Goal: Task Accomplishment & Management: Use online tool/utility

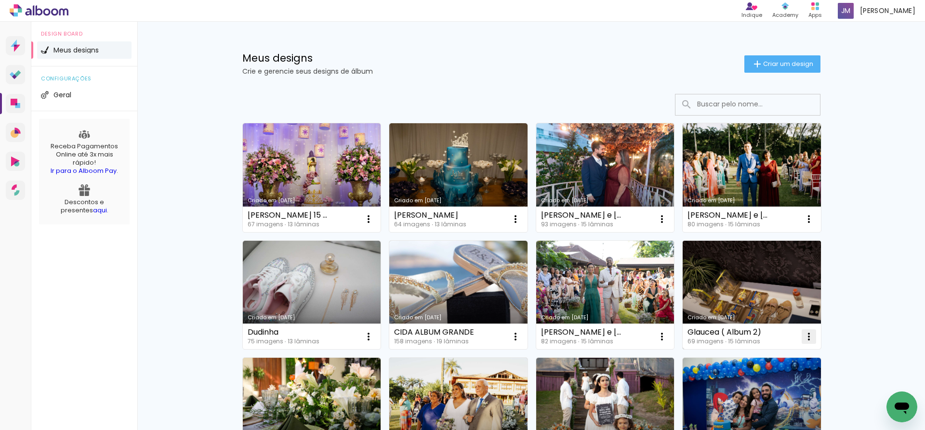
click at [806, 333] on iron-icon at bounding box center [809, 337] width 12 height 12
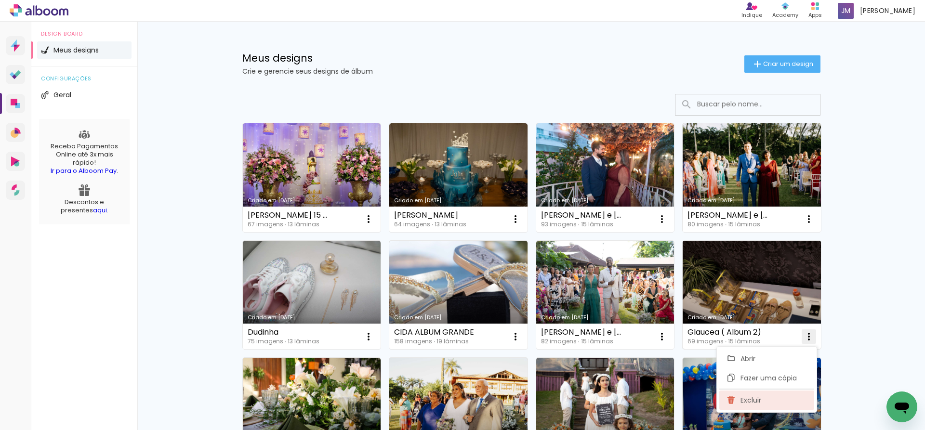
click at [758, 397] on span "Excluir" at bounding box center [751, 400] width 21 height 7
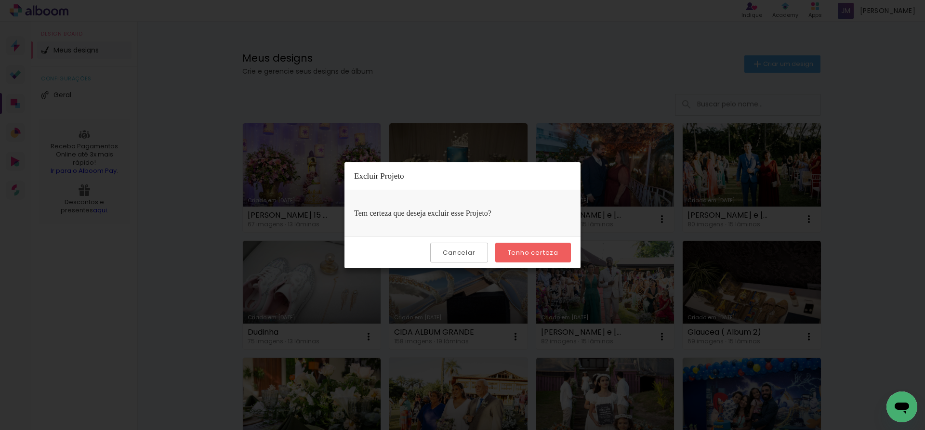
click at [543, 246] on paper-button "Tenho certeza" at bounding box center [533, 253] width 76 height 20
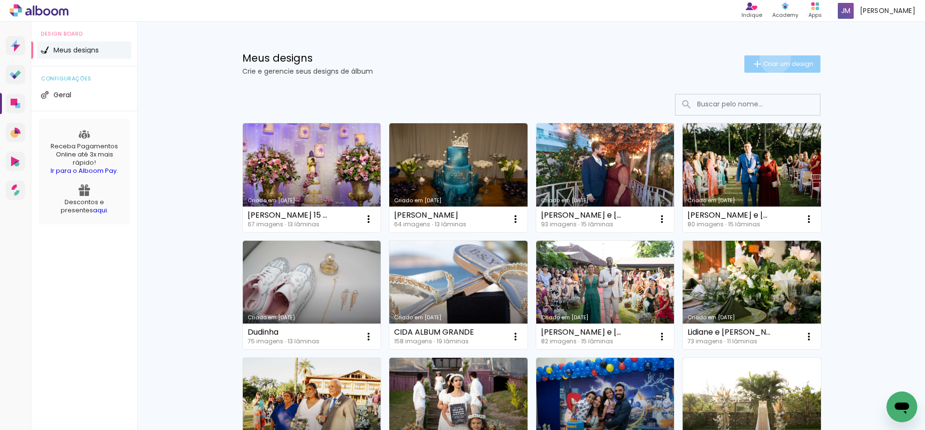
click at [770, 58] on paper-button "Criar um design" at bounding box center [783, 63] width 76 height 17
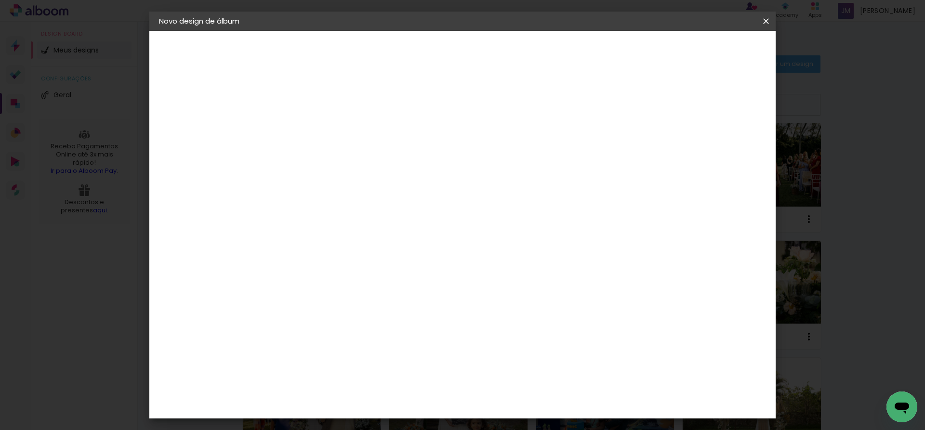
click at [317, 133] on input at bounding box center [317, 129] width 0 height 15
type input "[DEMOGRAPHIC_DATA] 1 ( mae)"
type paper-input "[DEMOGRAPHIC_DATA] 1 ( mae)"
click at [415, 59] on paper-button "Avançar" at bounding box center [391, 51] width 47 height 16
drag, startPoint x: 621, startPoint y: 148, endPoint x: 649, endPoint y: 120, distance: 40.2
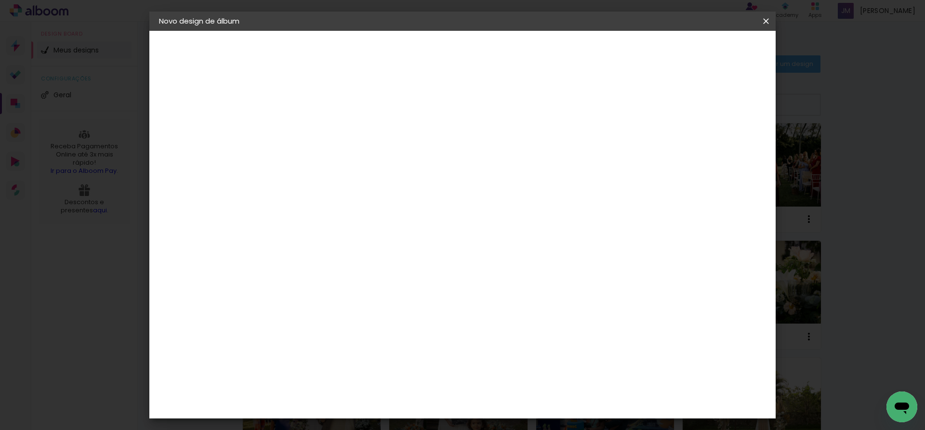
click at [497, 148] on paper-item "Tamanho Livre" at bounding box center [451, 146] width 93 height 21
click at [0, 0] on slot "Avançar" at bounding box center [0, 0] width 0 height 0
type input "1"
type paper-input "1"
click at [324, 115] on input "1" at bounding box center [309, 111] width 33 height 12
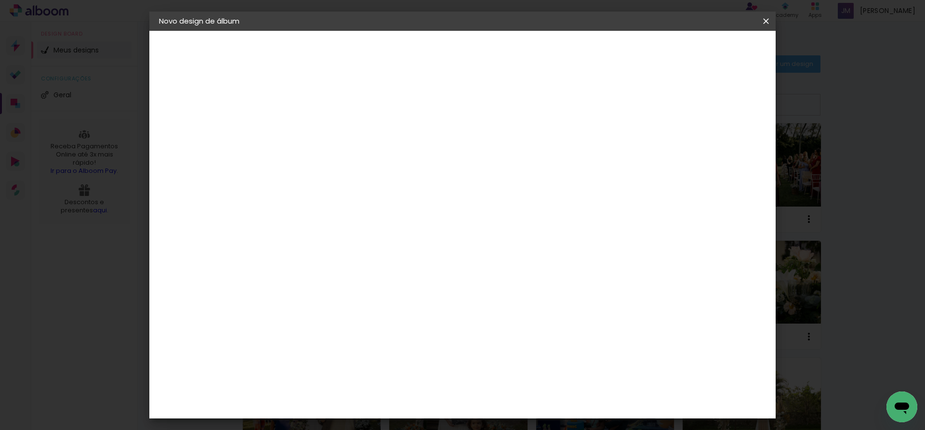
click at [658, 114] on div at bounding box center [654, 111] width 9 height 9
type paper-checkbox "on"
type input "4"
type paper-input "4"
click at [720, 150] on input "4" at bounding box center [717, 145] width 17 height 14
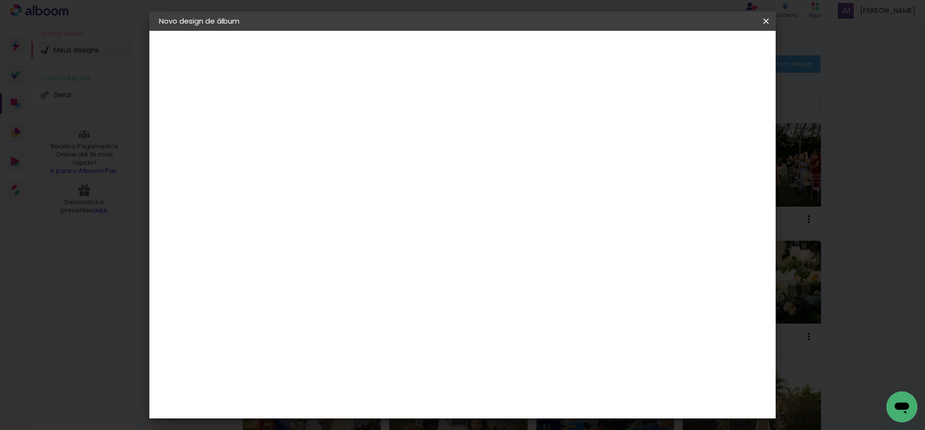
type input "3"
type paper-input "3"
click at [720, 149] on input "3" at bounding box center [718, 145] width 17 height 14
type input "2"
type paper-input "2"
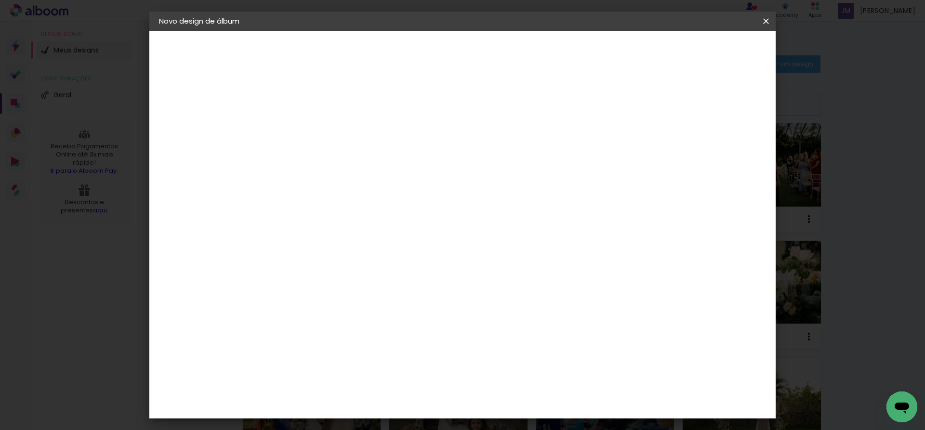
click at [720, 149] on input "2" at bounding box center [718, 145] width 17 height 14
type input "1"
type paper-input "1"
click at [724, 149] on input "1" at bounding box center [720, 145] width 17 height 14
drag, startPoint x: 297, startPoint y: 271, endPoint x: 283, endPoint y: 273, distance: 14.6
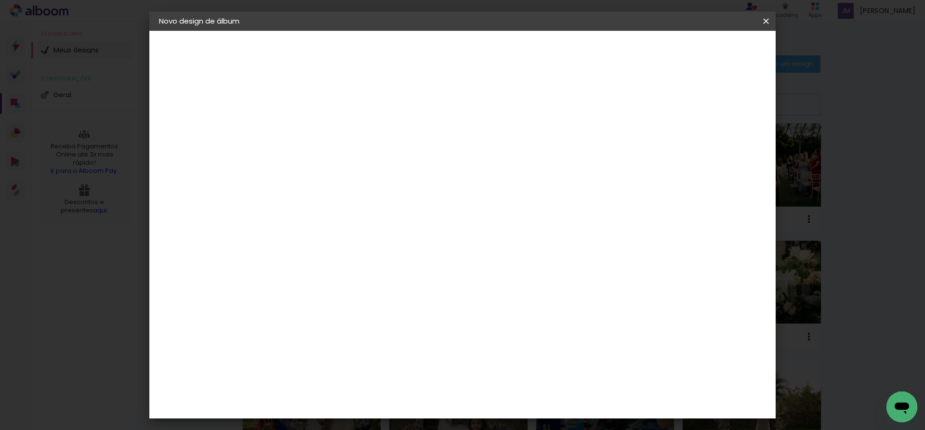
click at [283, 273] on input "30" at bounding box center [286, 273] width 25 height 14
type input "25"
type paper-input "25"
drag, startPoint x: 520, startPoint y: 369, endPoint x: 512, endPoint y: 365, distance: 9.5
click at [510, 368] on input "60" at bounding box center [516, 370] width 25 height 14
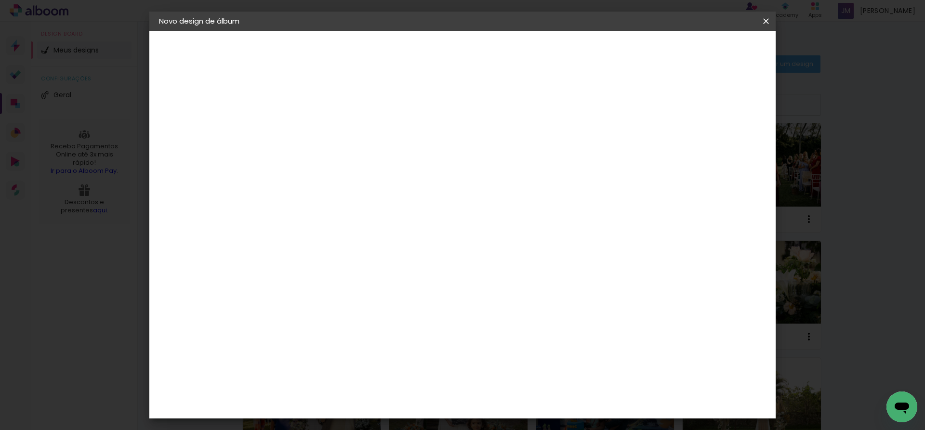
type input "40"
type paper-input "40"
click at [706, 51] on span "Iniciar design" at bounding box center [684, 51] width 44 height 7
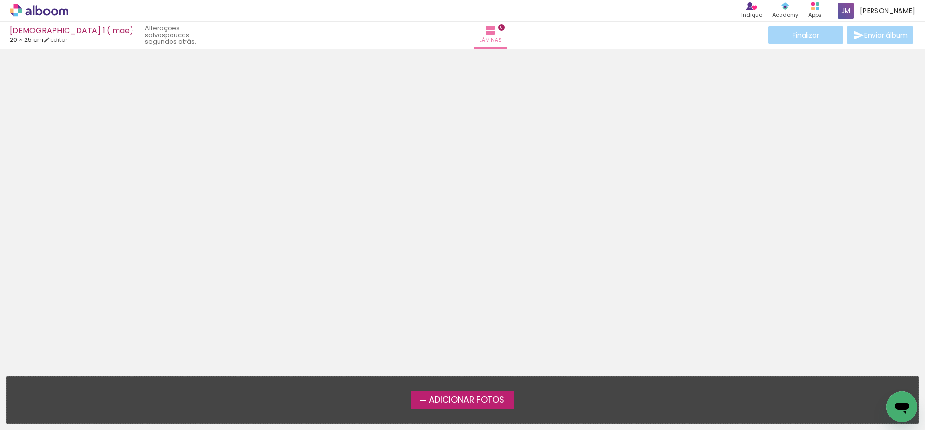
click at [466, 399] on span "Adicionar Fotos" at bounding box center [467, 400] width 76 height 9
click at [0, 0] on input "file" at bounding box center [0, 0] width 0 height 0
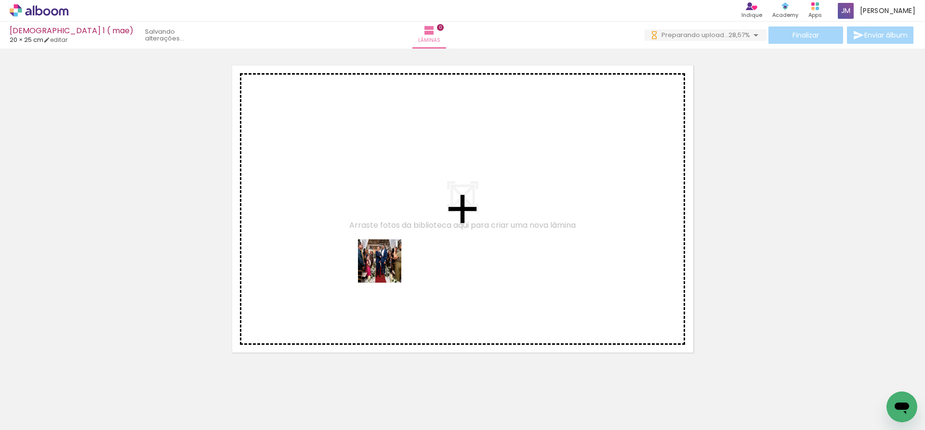
drag, startPoint x: 105, startPoint y: 399, endPoint x: 387, endPoint y: 268, distance: 310.7
click at [387, 268] on quentale-workspace at bounding box center [462, 215] width 925 height 430
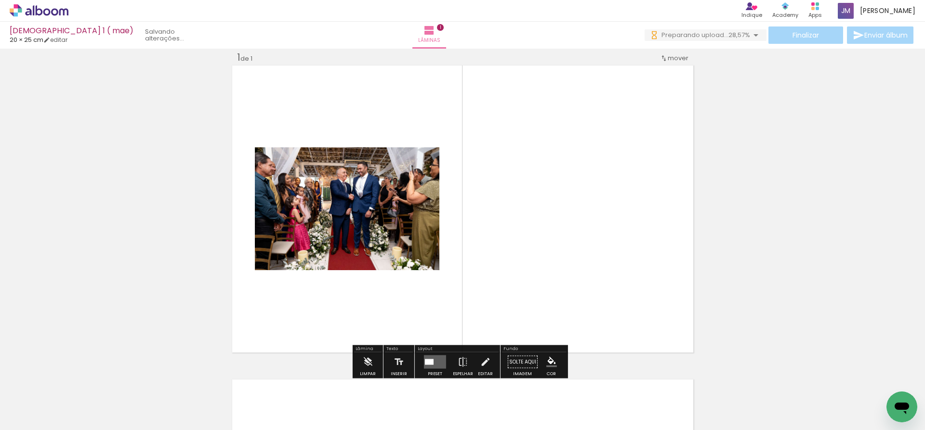
scroll to position [13, 0]
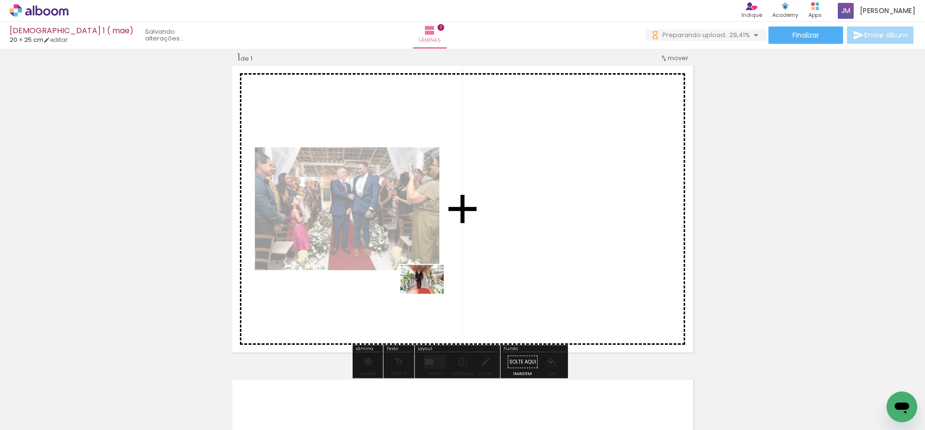
drag, startPoint x: 149, startPoint y: 401, endPoint x: 289, endPoint y: 364, distance: 144.5
click at [450, 289] on quentale-workspace at bounding box center [462, 215] width 925 height 430
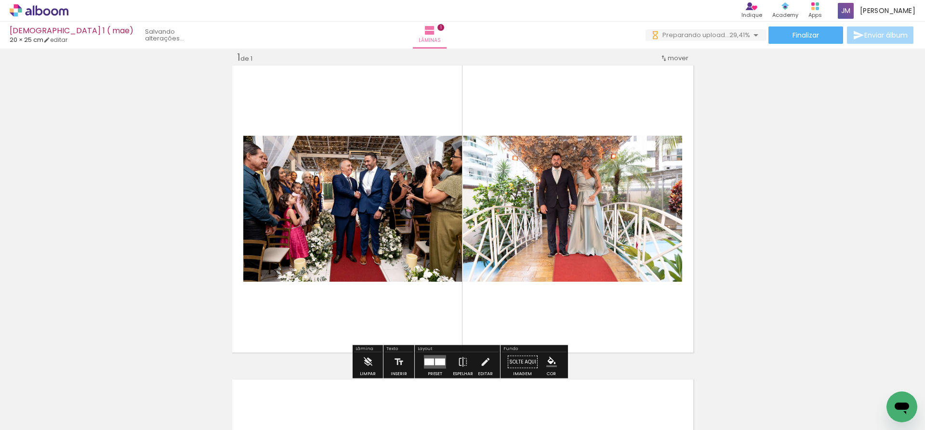
scroll to position [0, 0]
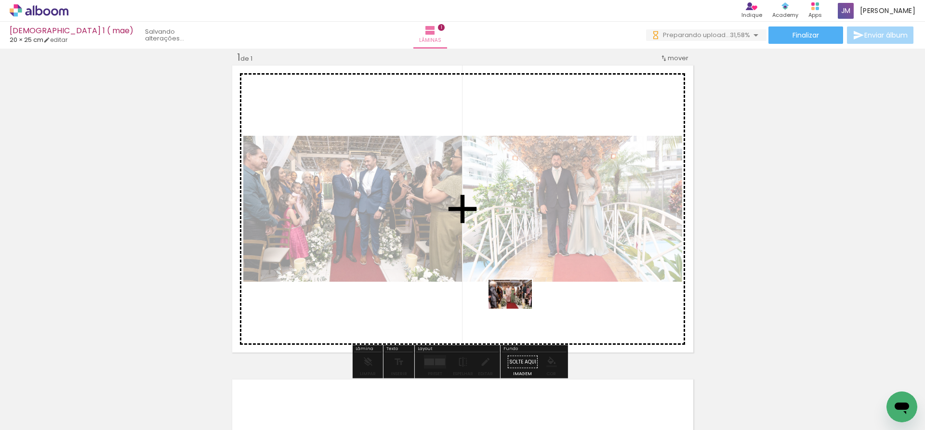
drag, startPoint x: 210, startPoint y: 398, endPoint x: 518, endPoint y: 309, distance: 320.5
click at [518, 309] on quentale-workspace at bounding box center [462, 215] width 925 height 430
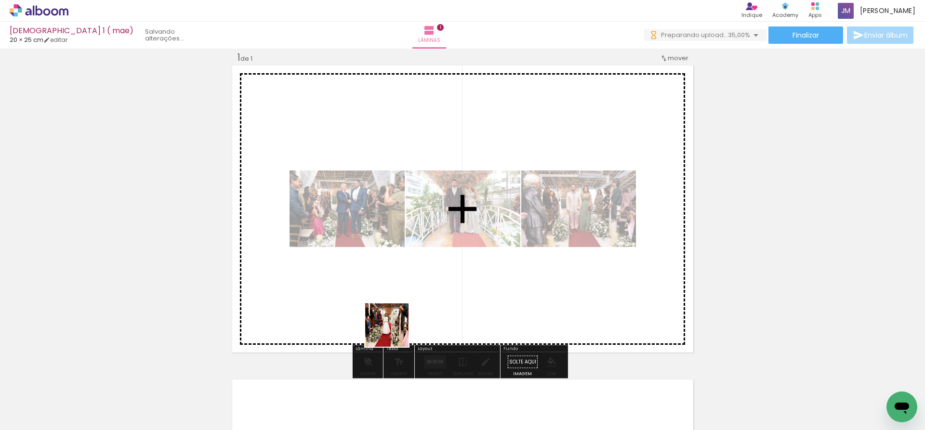
drag, startPoint x: 259, startPoint y: 401, endPoint x: 412, endPoint y: 395, distance: 152.4
click at [447, 309] on quentale-workspace at bounding box center [462, 215] width 925 height 430
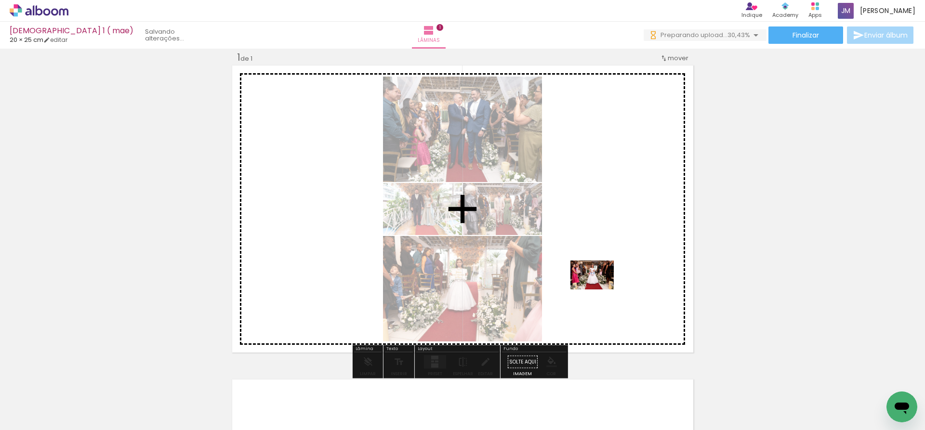
drag, startPoint x: 316, startPoint y: 406, endPoint x: 599, endPoint y: 290, distance: 306.7
click at [599, 290] on quentale-workspace at bounding box center [462, 215] width 925 height 430
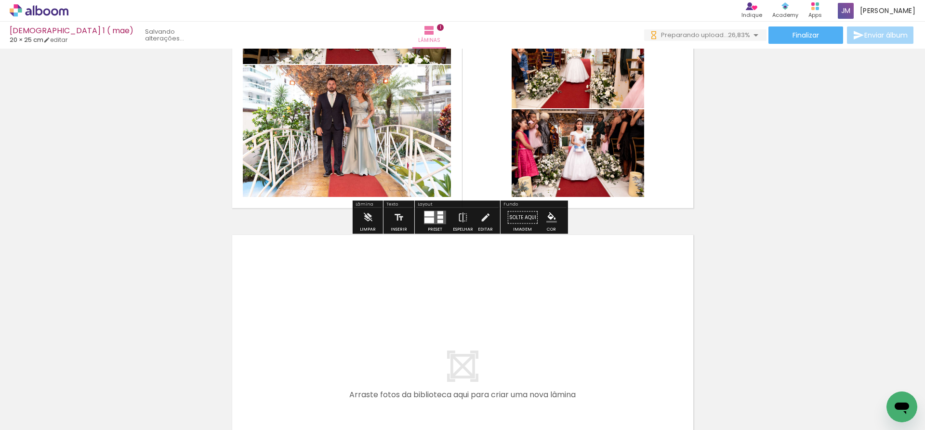
drag, startPoint x: 411, startPoint y: 397, endPoint x: 457, endPoint y: 400, distance: 46.9
click at [412, 329] on quentale-workspace at bounding box center [462, 215] width 925 height 430
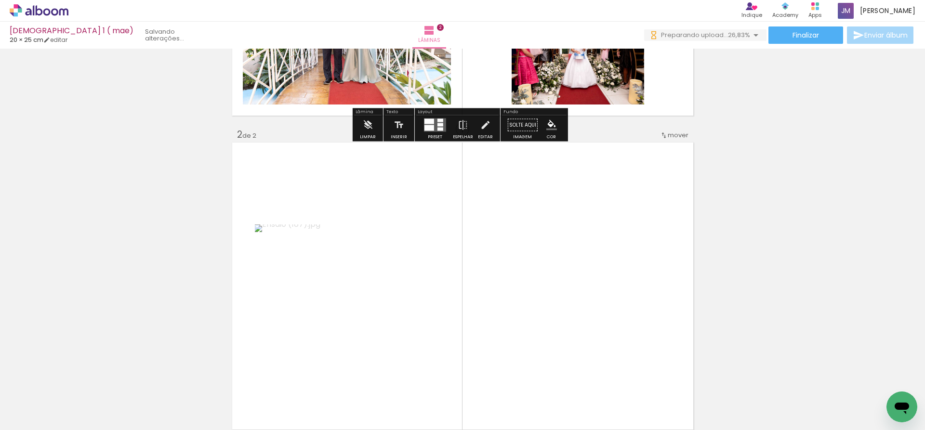
scroll to position [313, 0]
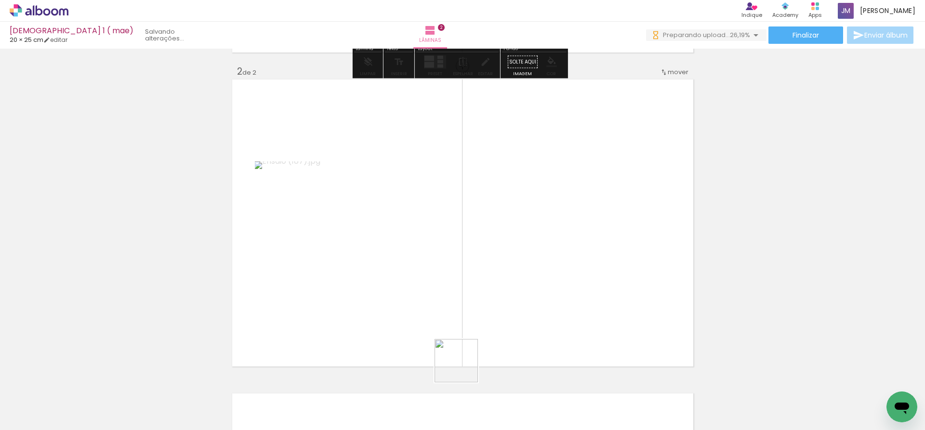
drag, startPoint x: 464, startPoint y: 368, endPoint x: 499, endPoint y: 384, distance: 38.9
click at [464, 302] on quentale-workspace at bounding box center [462, 215] width 925 height 430
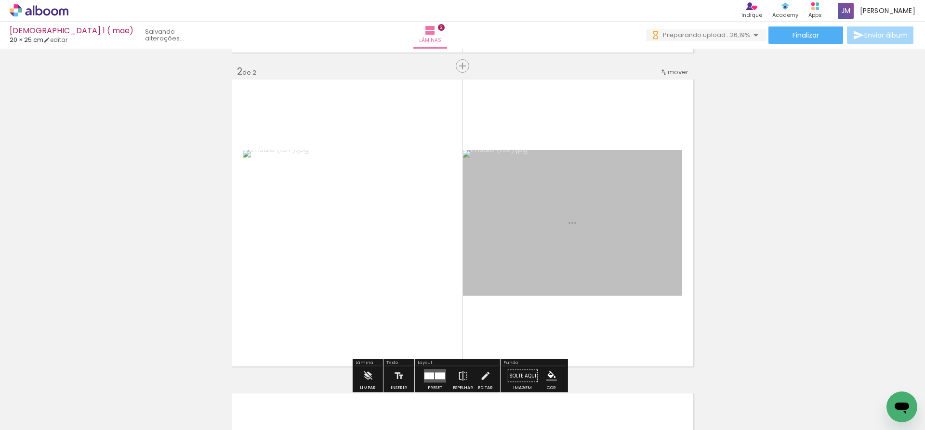
scroll to position [327, 0]
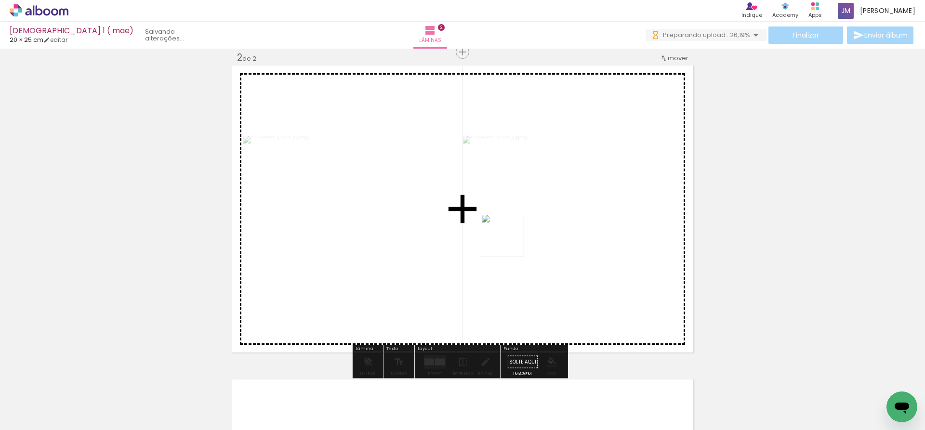
drag, startPoint x: 523, startPoint y: 397, endPoint x: 510, endPoint y: 243, distance: 154.3
click at [510, 243] on quentale-workspace at bounding box center [462, 215] width 925 height 430
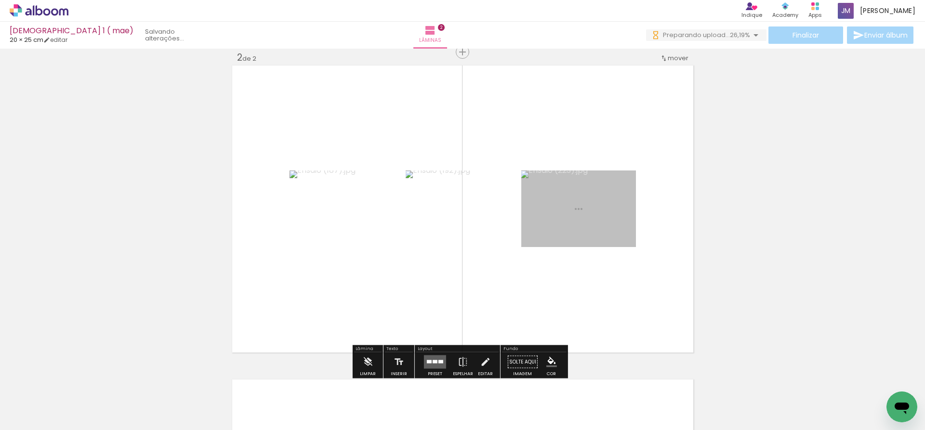
scroll to position [0, 0]
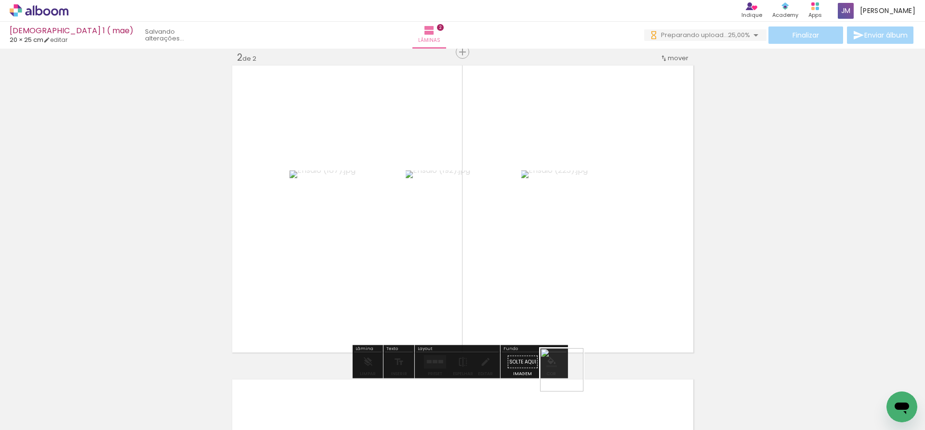
drag, startPoint x: 569, startPoint y: 377, endPoint x: 535, endPoint y: 221, distance: 160.3
click at [535, 220] on quentale-workspace at bounding box center [462, 215] width 925 height 430
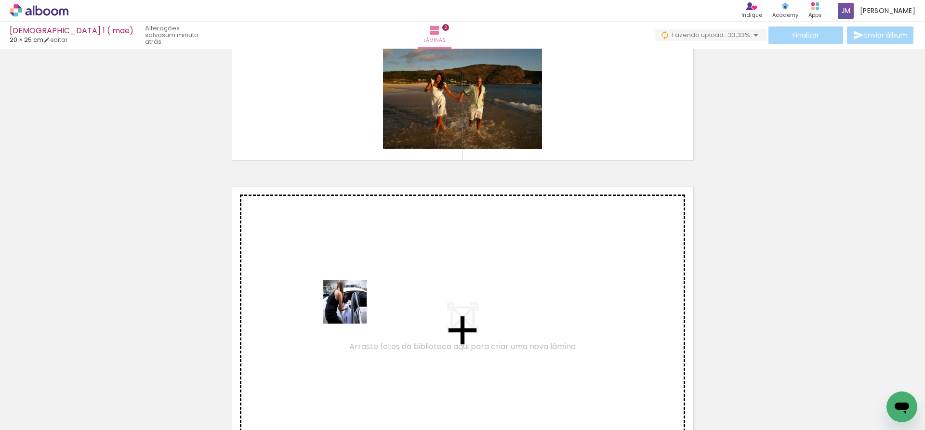
drag, startPoint x: 349, startPoint y: 404, endPoint x: 400, endPoint y: 405, distance: 51.1
click at [353, 305] on quentale-workspace at bounding box center [462, 215] width 925 height 430
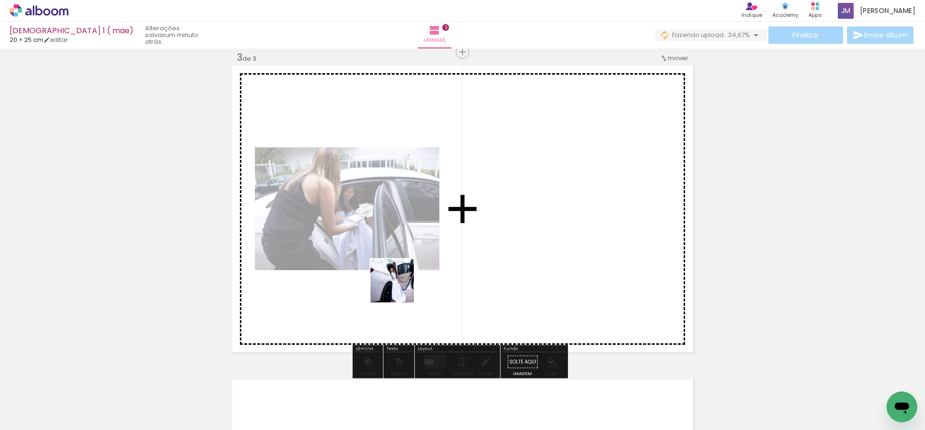
drag, startPoint x: 406, startPoint y: 405, endPoint x: 399, endPoint y: 285, distance: 119.7
click at [399, 285] on quentale-workspace at bounding box center [462, 215] width 925 height 430
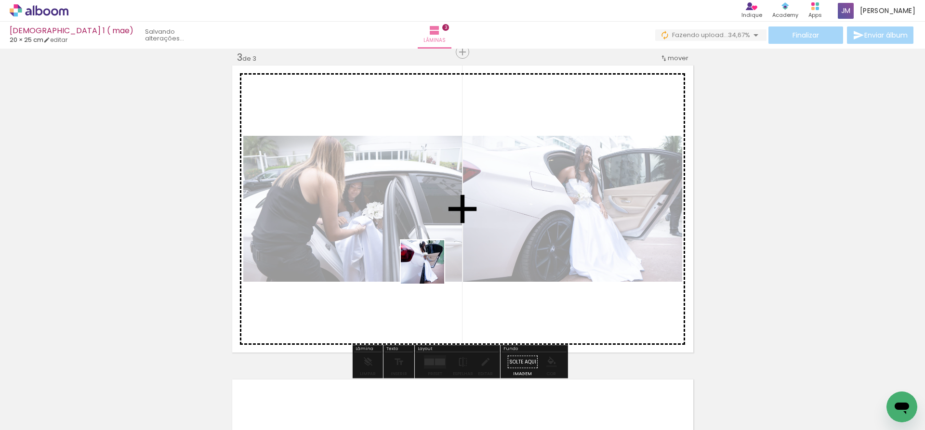
drag, startPoint x: 443, startPoint y: 397, endPoint x: 430, endPoint y: 268, distance: 129.3
click at [430, 268] on quentale-workspace at bounding box center [462, 215] width 925 height 430
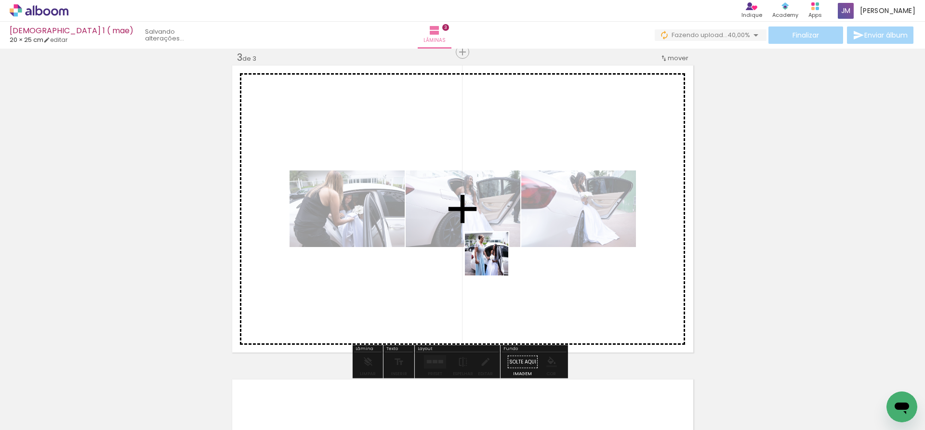
drag, startPoint x: 516, startPoint y: 403, endPoint x: 494, endPoint y: 259, distance: 145.7
click at [494, 259] on quentale-workspace at bounding box center [462, 215] width 925 height 430
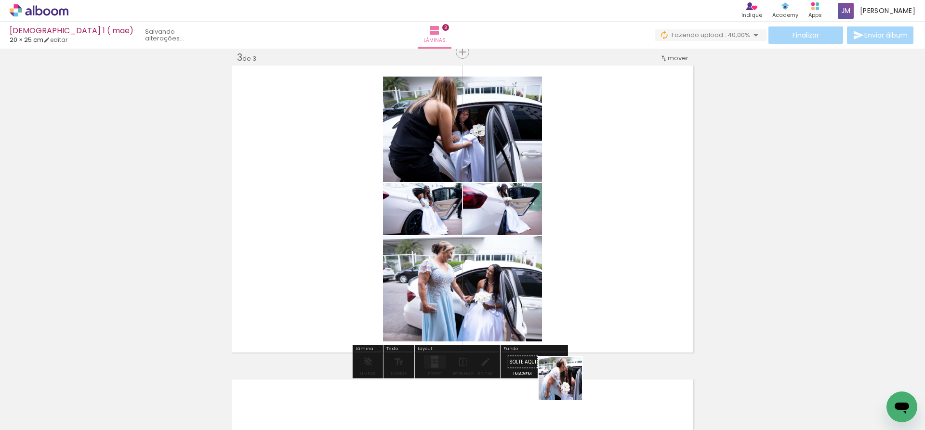
drag, startPoint x: 570, startPoint y: 406, endPoint x: 618, endPoint y: 373, distance: 58.7
click at [567, 241] on quentale-workspace at bounding box center [462, 215] width 925 height 430
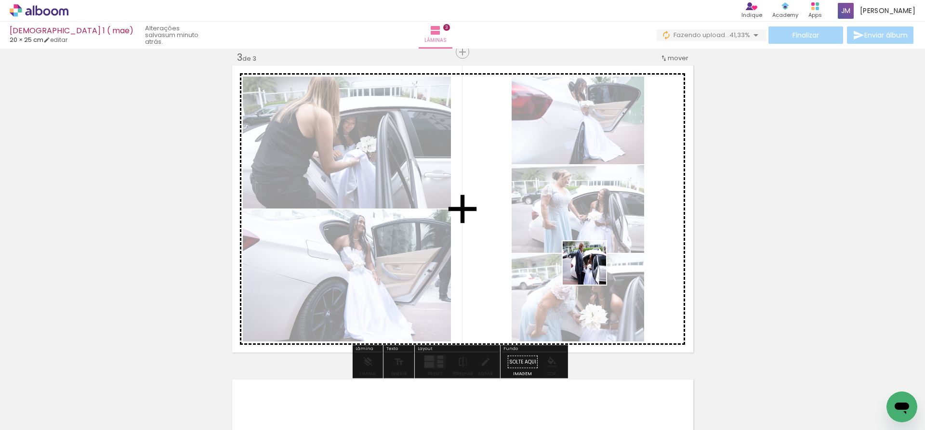
drag, startPoint x: 592, startPoint y: 270, endPoint x: 591, endPoint y: 258, distance: 12.1
click at [591, 258] on quentale-workspace at bounding box center [462, 215] width 925 height 430
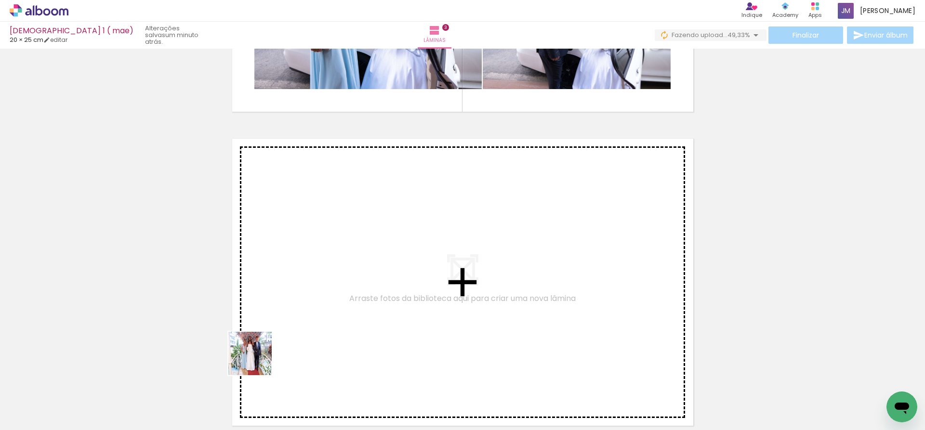
drag, startPoint x: 227, startPoint y: 395, endPoint x: 314, endPoint y: 386, distance: 87.2
click at [331, 276] on quentale-workspace at bounding box center [462, 215] width 925 height 430
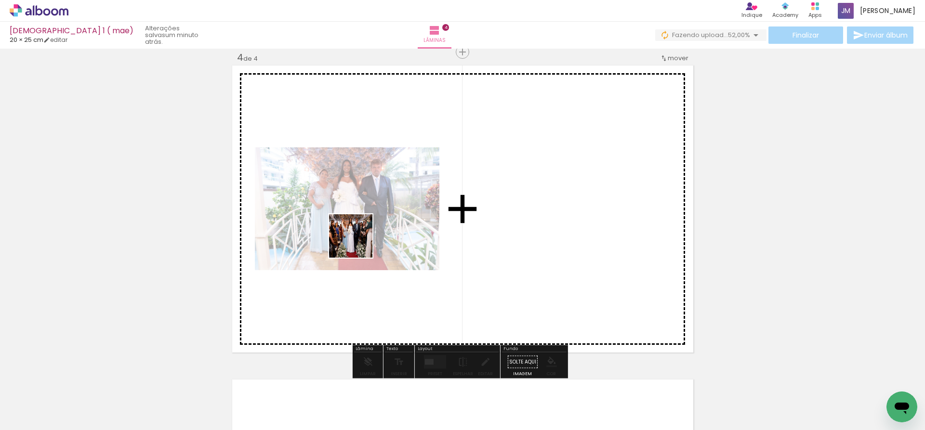
drag, startPoint x: 324, startPoint y: 311, endPoint x: 362, endPoint y: 367, distance: 67.2
click at [360, 238] on quentale-workspace at bounding box center [462, 215] width 925 height 430
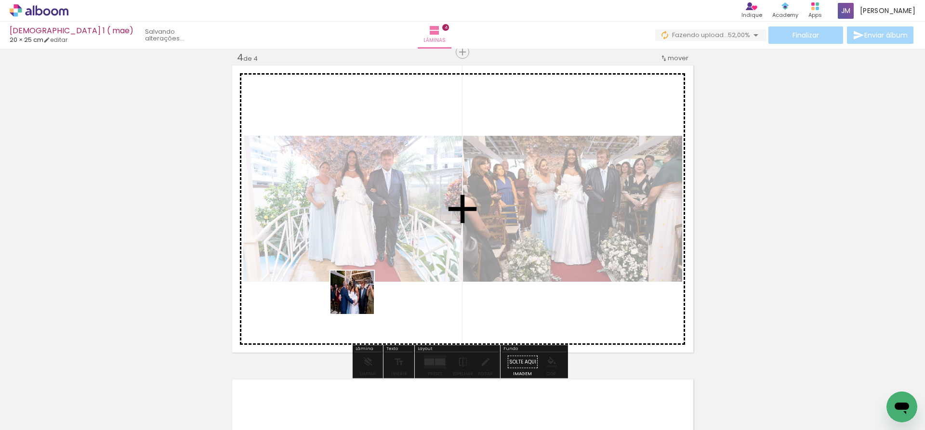
drag, startPoint x: 328, startPoint y: 400, endPoint x: 406, endPoint y: 393, distance: 78.4
click at [377, 217] on quentale-workspace at bounding box center [462, 215] width 925 height 430
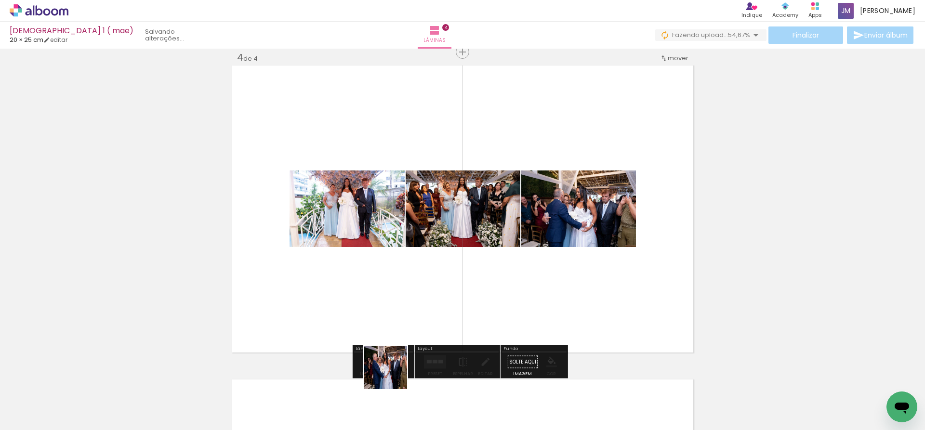
drag, startPoint x: 393, startPoint y: 375, endPoint x: 443, endPoint y: 382, distance: 51.1
click at [413, 225] on quentale-workspace at bounding box center [462, 215] width 925 height 430
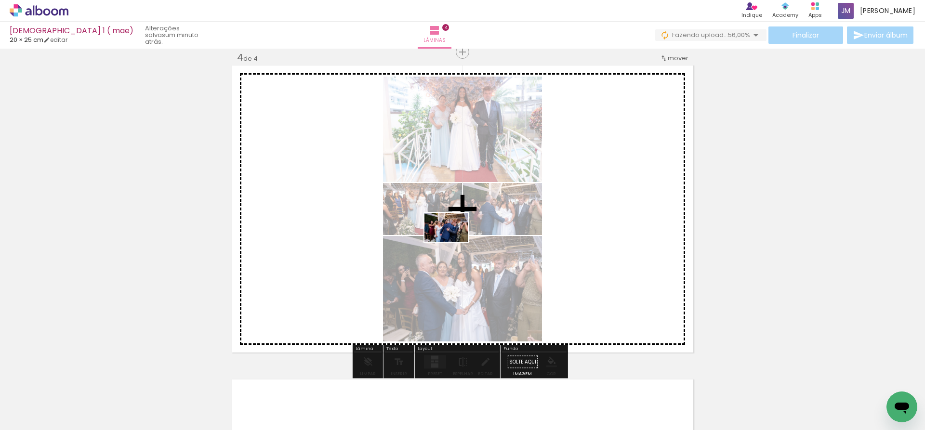
drag, startPoint x: 447, startPoint y: 403, endPoint x: 453, endPoint y: 242, distance: 161.1
click at [453, 242] on quentale-workspace at bounding box center [462, 215] width 925 height 430
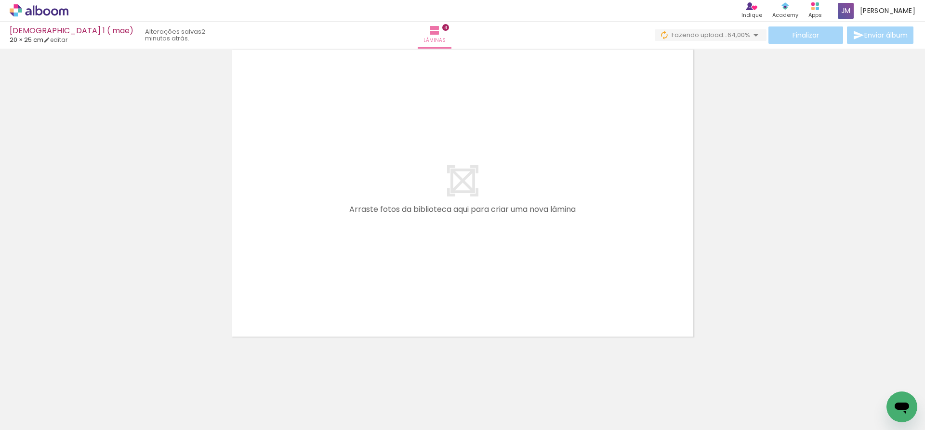
scroll to position [1287, 0]
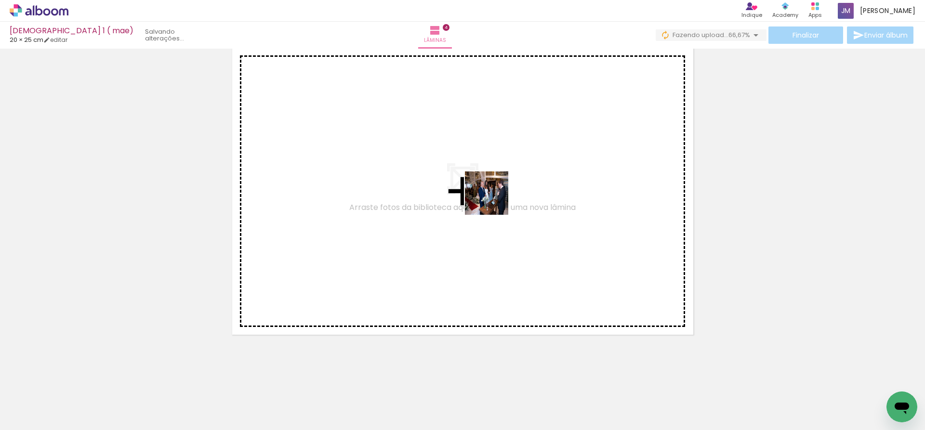
drag, startPoint x: 489, startPoint y: 395, endPoint x: 562, endPoint y: 392, distance: 73.3
click at [494, 194] on quentale-workspace at bounding box center [462, 215] width 925 height 430
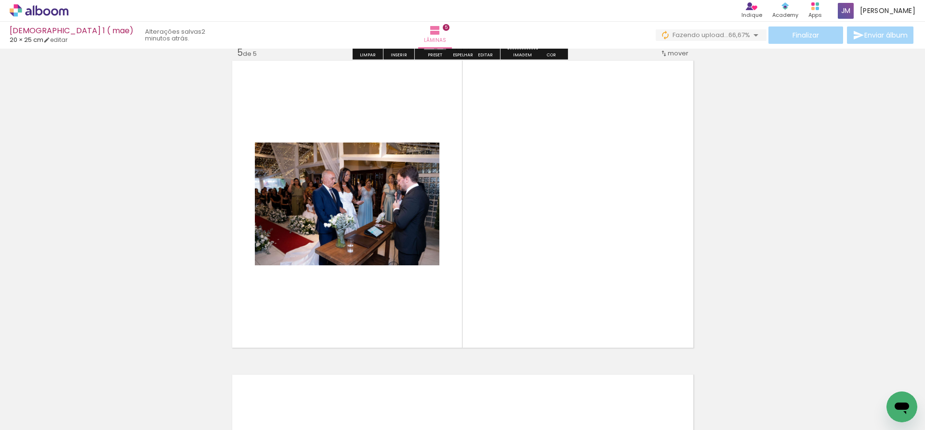
scroll to position [1269, 0]
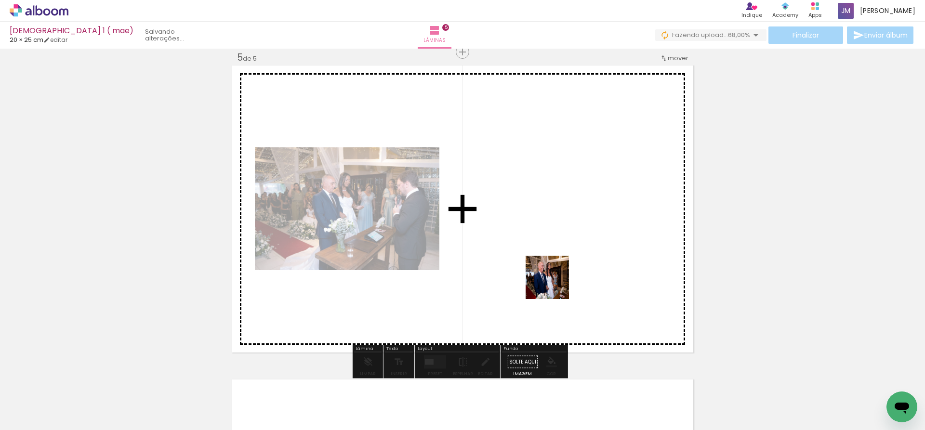
drag, startPoint x: 555, startPoint y: 386, endPoint x: 618, endPoint y: 381, distance: 63.8
click at [556, 214] on quentale-workspace at bounding box center [462, 215] width 925 height 430
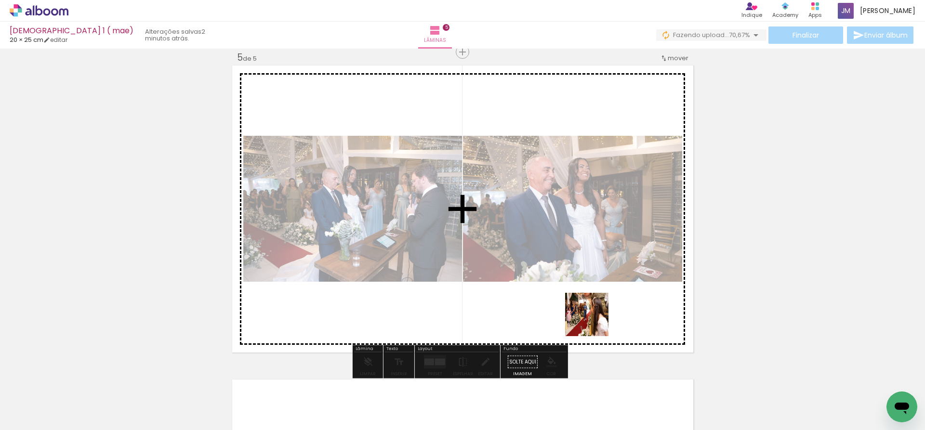
drag, startPoint x: 615, startPoint y: 408, endPoint x: 591, endPoint y: 297, distance: 113.9
click at [591, 297] on quentale-workspace at bounding box center [462, 215] width 925 height 430
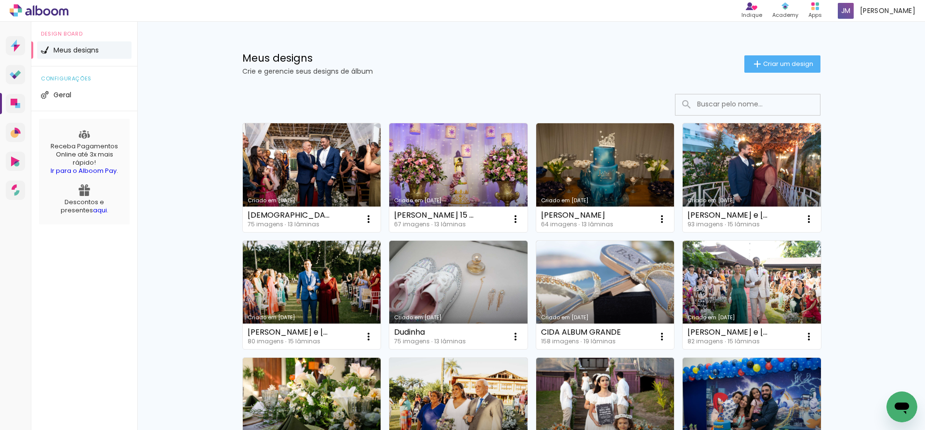
click at [771, 53] on div "Meus designs Crie e gerencie seus designs de álbum Criar um design" at bounding box center [531, 53] width 626 height 63
click at [772, 65] on span "Criar um design" at bounding box center [788, 64] width 50 height 6
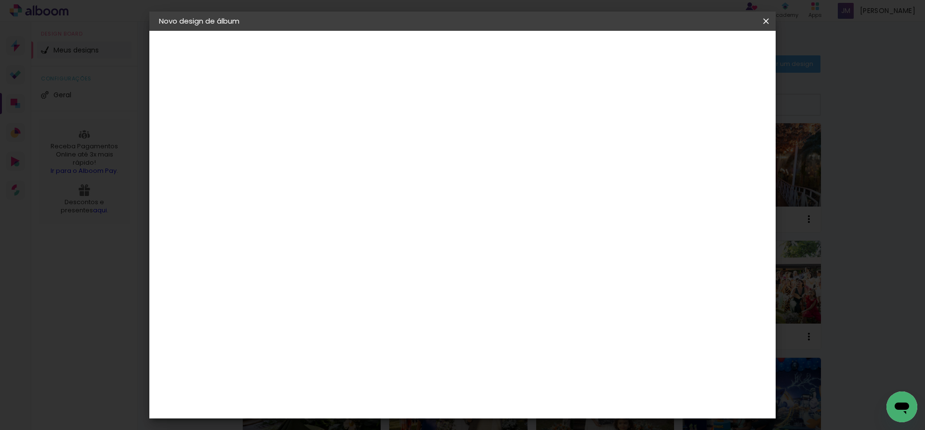
click at [317, 129] on input at bounding box center [317, 129] width 0 height 15
type input "M + G ( album 2 - MAE)"
type paper-input "M + G ( album 2 - MAE)"
click at [0, 0] on slot "Avançar" at bounding box center [0, 0] width 0 height 0
click at [0, 0] on slot "Tamanho Livre" at bounding box center [0, 0] width 0 height 0
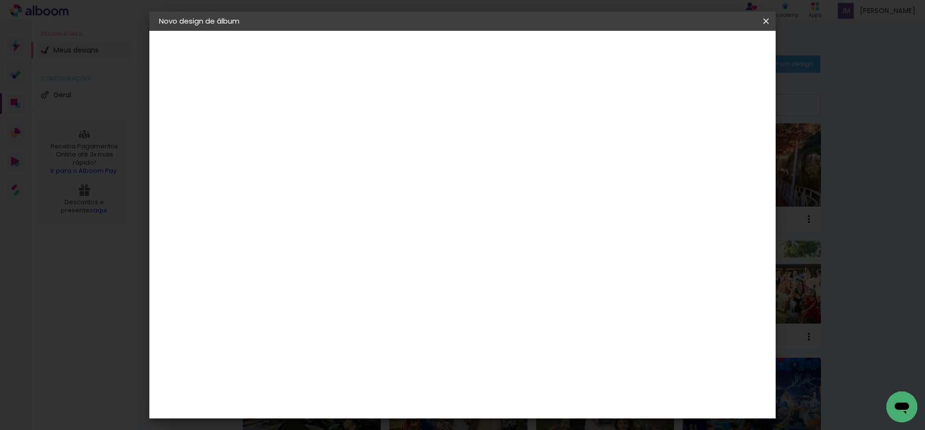
click at [497, 48] on paper-button "Avançar" at bounding box center [473, 51] width 47 height 16
drag, startPoint x: 322, startPoint y: 114, endPoint x: 343, endPoint y: 114, distance: 21.2
type input "1"
type paper-input "1"
click at [322, 114] on input "1" at bounding box center [309, 111] width 33 height 12
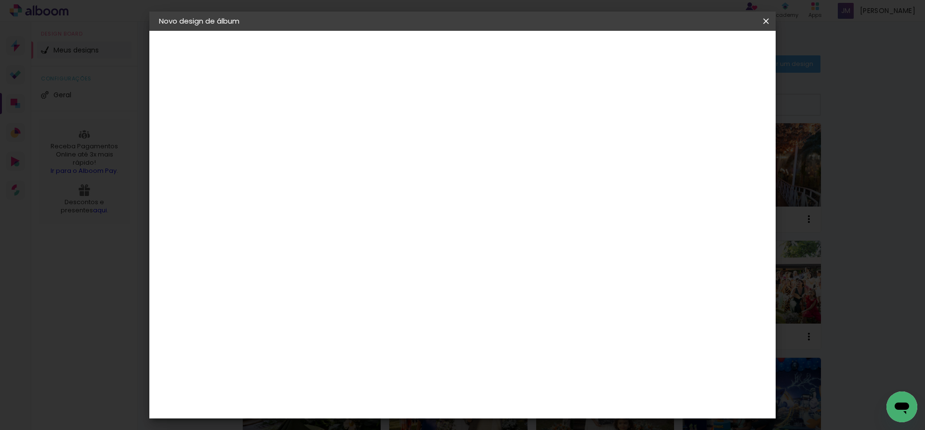
click at [689, 117] on div "mm Mostrar sangria" at bounding box center [502, 76] width 455 height 91
click at [658, 115] on div at bounding box center [654, 111] width 9 height 9
type paper-checkbox "on"
type input "4"
type paper-input "4"
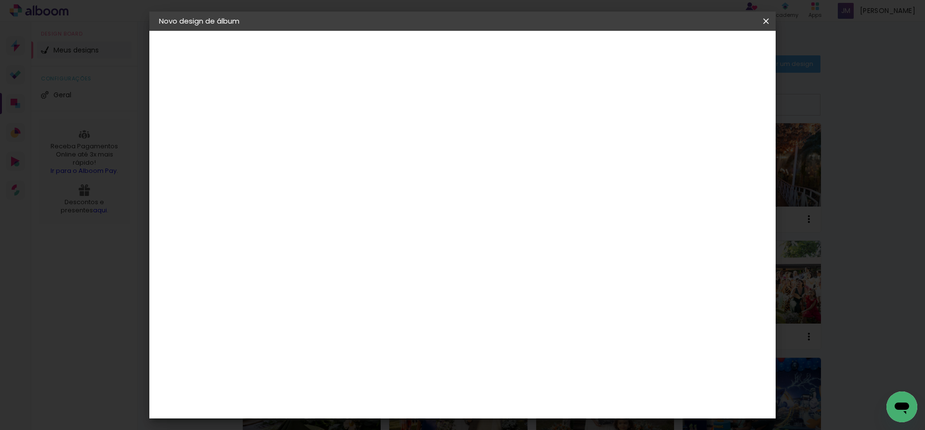
click at [721, 148] on input "4" at bounding box center [716, 145] width 17 height 14
type input "3"
type paper-input "3"
click at [721, 148] on input "3" at bounding box center [718, 145] width 17 height 14
type input "2"
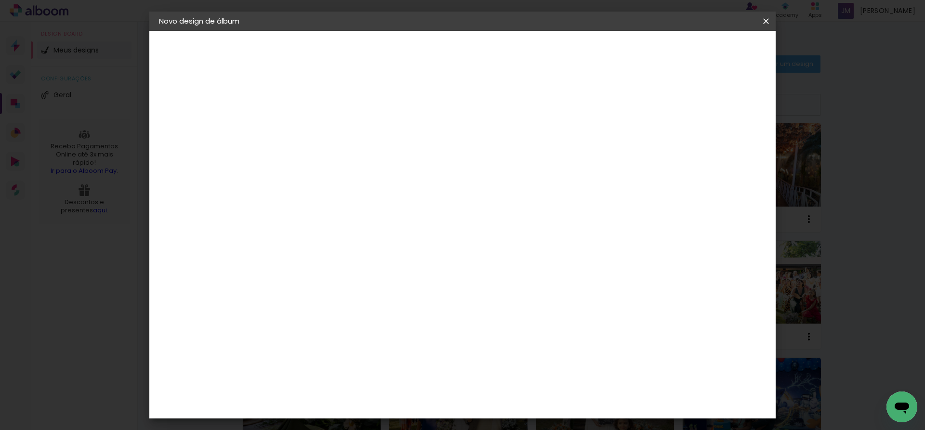
type paper-input "2"
click at [721, 148] on input "2" at bounding box center [718, 145] width 17 height 14
type input "1"
type paper-input "1"
click at [721, 148] on input "1" at bounding box center [720, 145] width 17 height 14
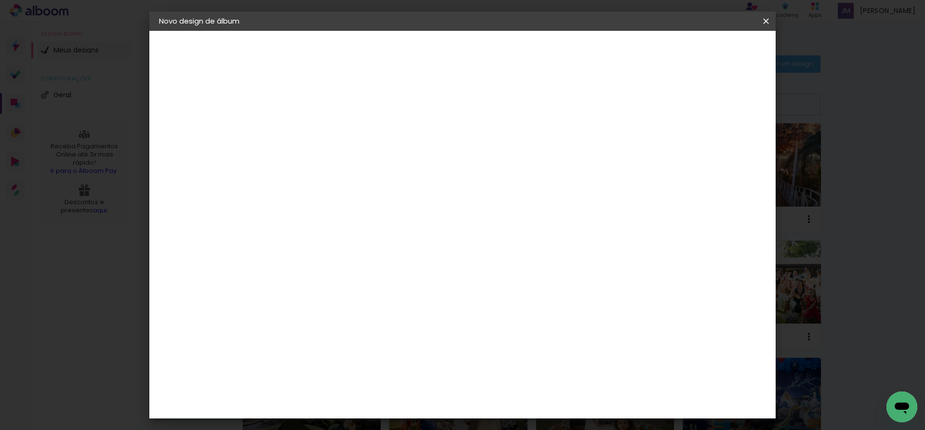
drag, startPoint x: 297, startPoint y: 274, endPoint x: 302, endPoint y: 265, distance: 10.1
click at [283, 274] on input "30" at bounding box center [286, 273] width 25 height 14
type input "25"
type paper-input "25"
drag, startPoint x: 522, startPoint y: 370, endPoint x: 508, endPoint y: 371, distance: 14.0
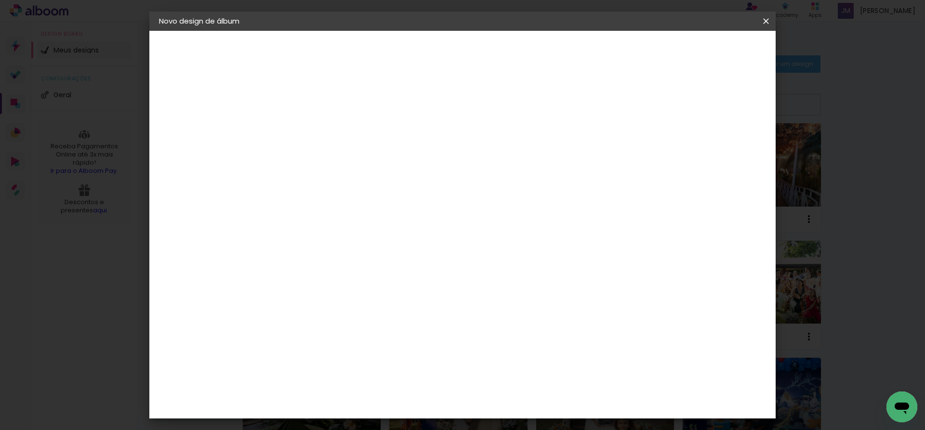
click at [508, 371] on input "60" at bounding box center [516, 370] width 25 height 14
type input "40"
type paper-input "40"
click at [706, 52] on span "Iniciar design" at bounding box center [684, 51] width 44 height 7
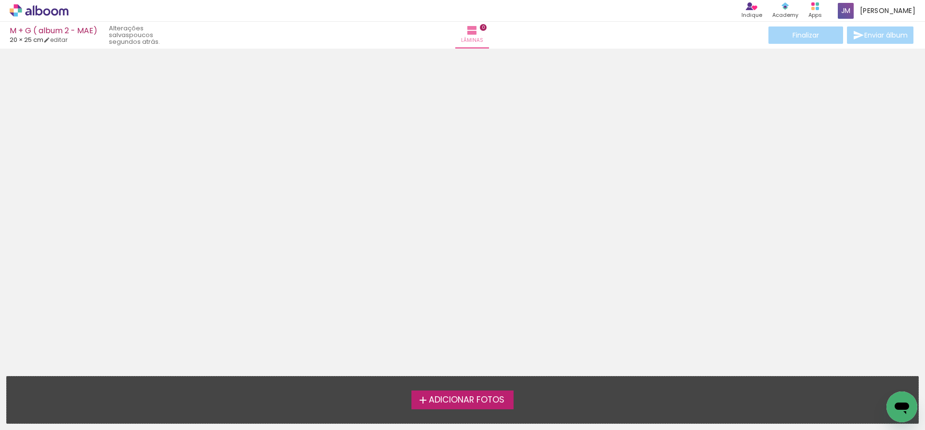
click at [459, 399] on span "Adicionar Fotos" at bounding box center [467, 400] width 76 height 9
click at [0, 0] on input "file" at bounding box center [0, 0] width 0 height 0
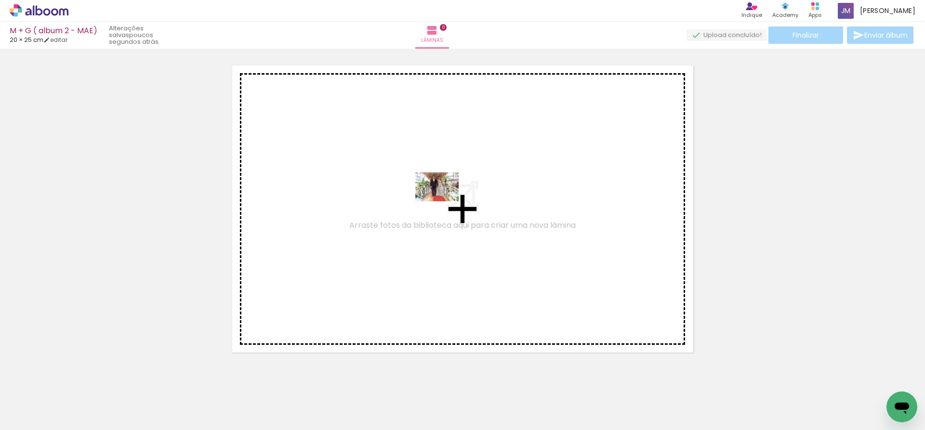
drag, startPoint x: 96, startPoint y: 404, endPoint x: 444, endPoint y: 201, distance: 403.2
click at [444, 201] on quentale-workspace at bounding box center [462, 215] width 925 height 430
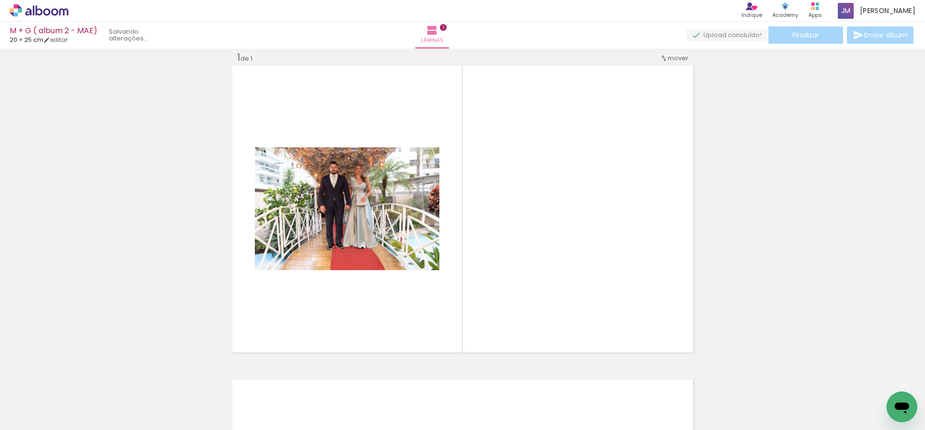
scroll to position [13, 0]
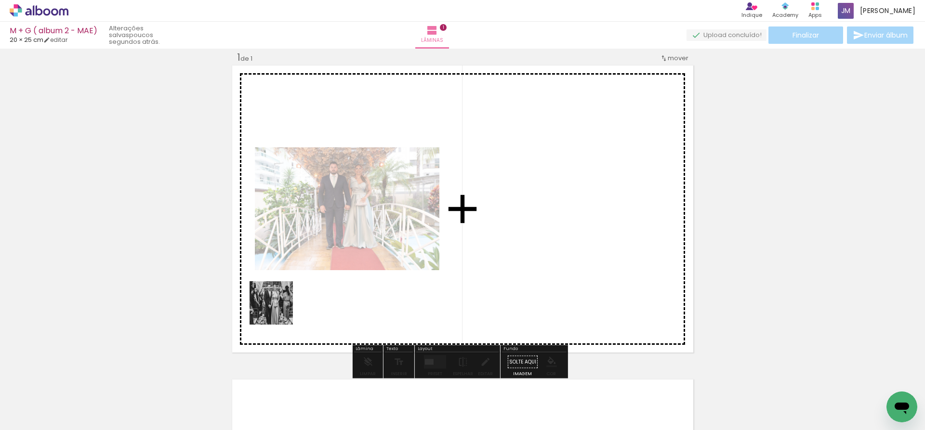
drag, startPoint x: 147, startPoint y: 401, endPoint x: 331, endPoint y: 270, distance: 226.0
click at [331, 270] on quentale-workspace at bounding box center [462, 215] width 925 height 430
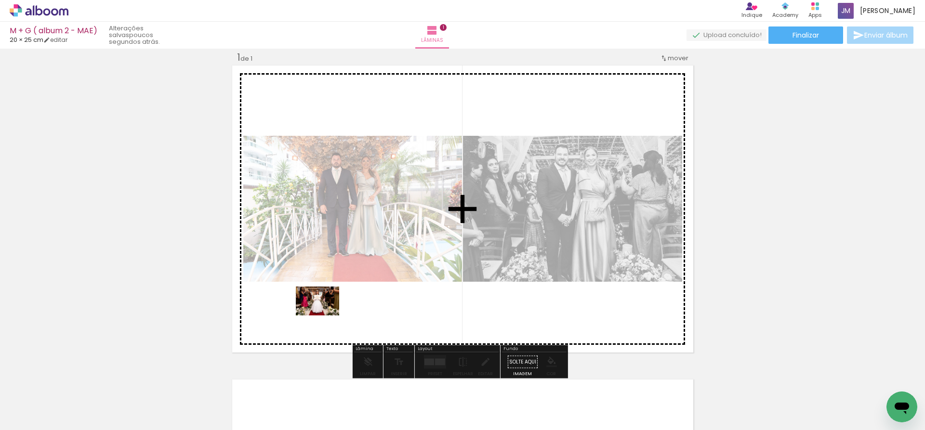
drag, startPoint x: 213, startPoint y: 404, endPoint x: 325, endPoint y: 316, distance: 142.4
click at [325, 316] on quentale-workspace at bounding box center [462, 215] width 925 height 430
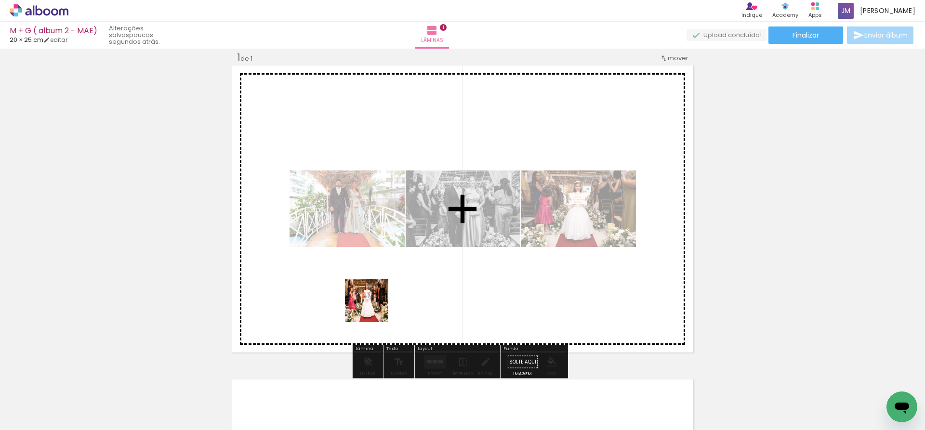
drag, startPoint x: 262, startPoint y: 407, endPoint x: 411, endPoint y: 279, distance: 196.1
click at [411, 279] on quentale-workspace at bounding box center [462, 215] width 925 height 430
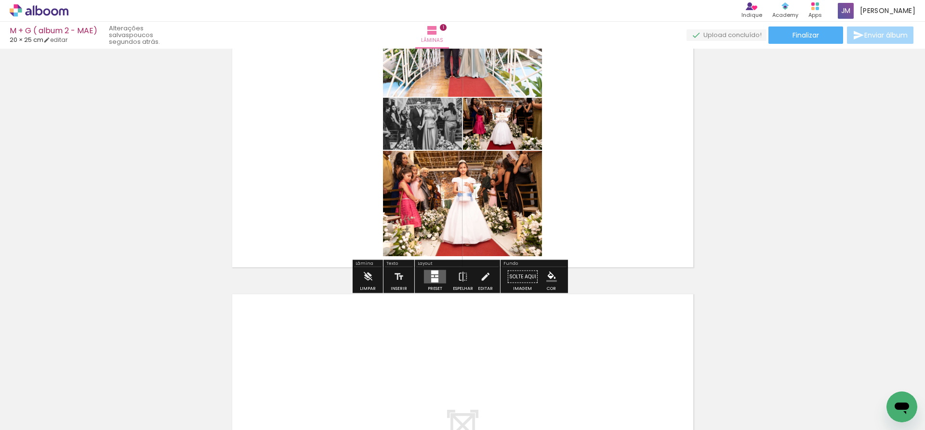
scroll to position [253, 0]
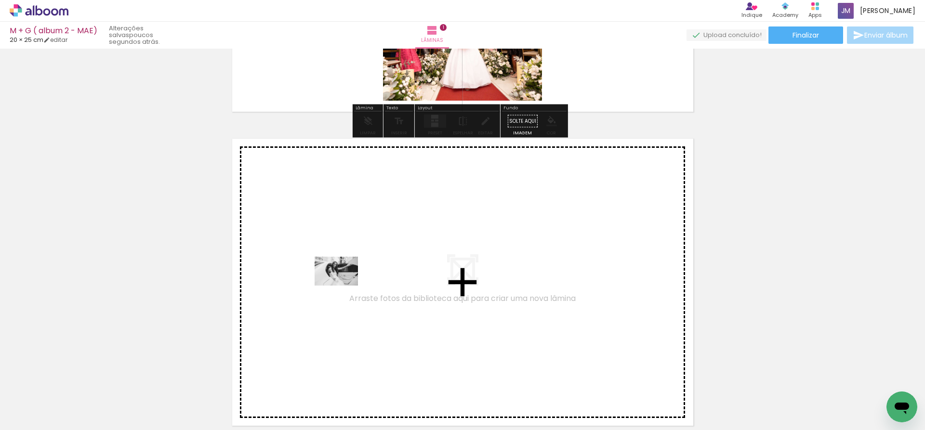
drag, startPoint x: 321, startPoint y: 401, endPoint x: 344, endPoint y: 286, distance: 117.3
click at [344, 286] on quentale-workspace at bounding box center [462, 215] width 925 height 430
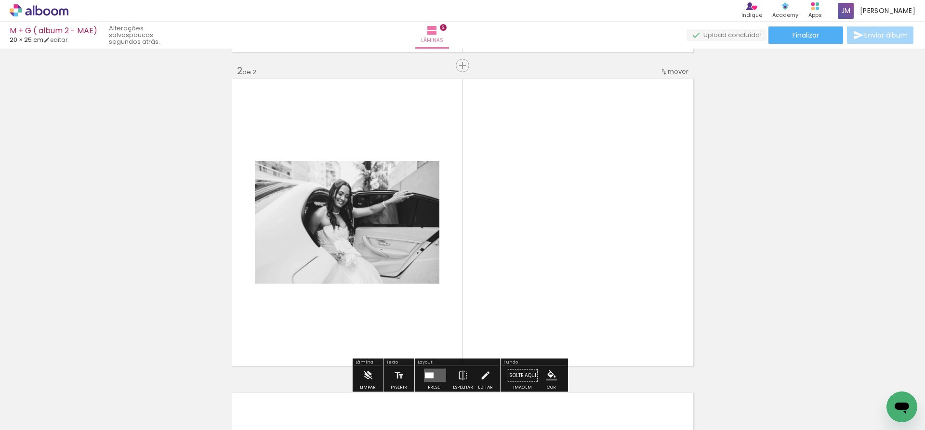
scroll to position [327, 0]
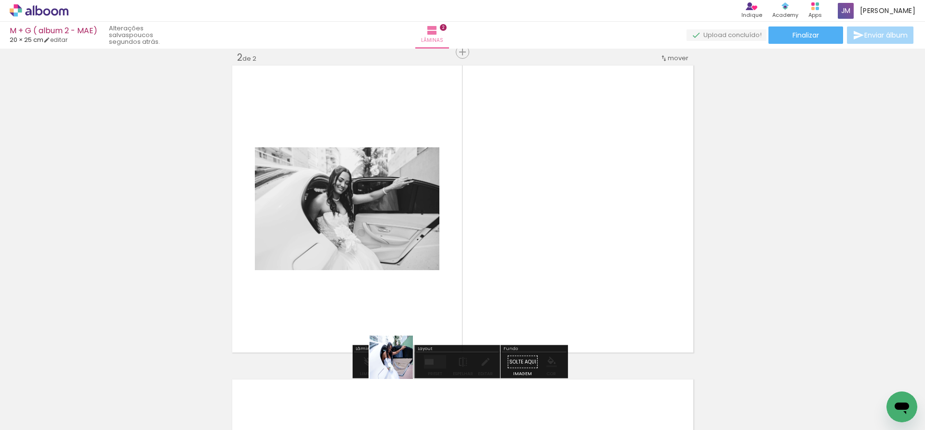
drag, startPoint x: 378, startPoint y: 400, endPoint x: 447, endPoint y: 387, distance: 70.2
click at [484, 239] on quentale-workspace at bounding box center [462, 215] width 925 height 430
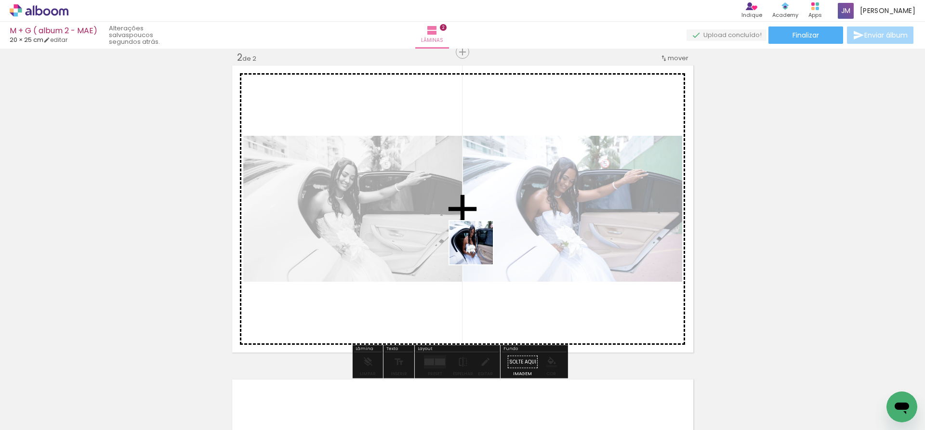
drag, startPoint x: 426, startPoint y: 400, endPoint x: 479, endPoint y: 250, distance: 159.0
click at [479, 250] on quentale-workspace at bounding box center [462, 215] width 925 height 430
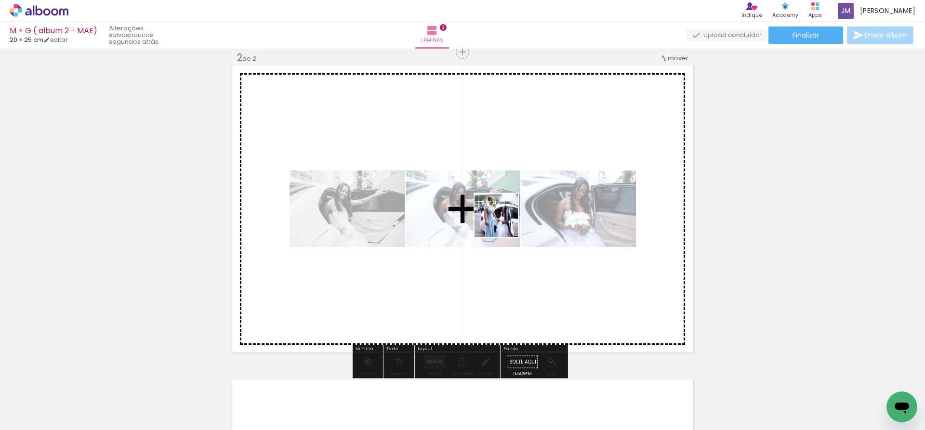
drag, startPoint x: 474, startPoint y: 396, endPoint x: 504, endPoint y: 223, distance: 176.0
click at [504, 223] on quentale-workspace at bounding box center [462, 215] width 925 height 430
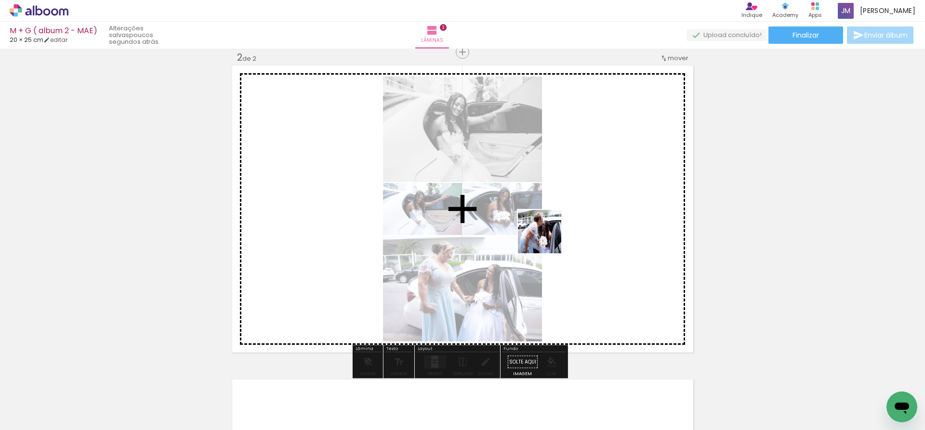
drag, startPoint x: 535, startPoint y: 403, endPoint x: 615, endPoint y: 354, distance: 93.9
click at [547, 237] on quentale-workspace at bounding box center [462, 215] width 925 height 430
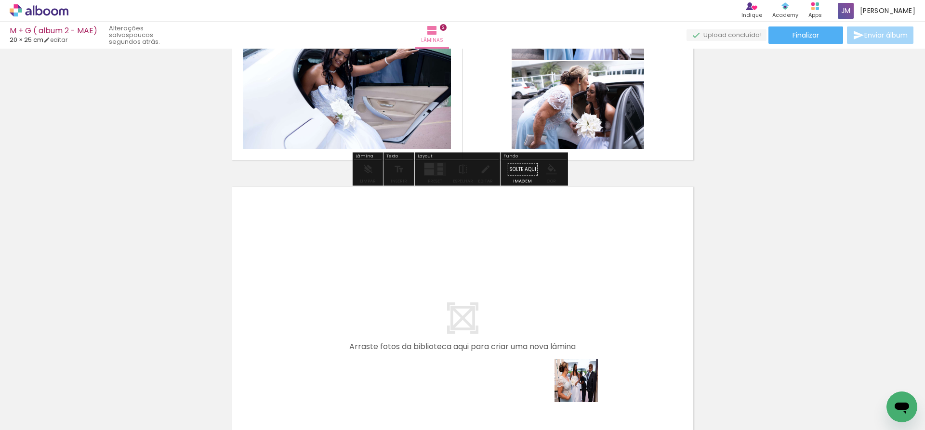
drag, startPoint x: 587, startPoint y: 408, endPoint x: 619, endPoint y: 391, distance: 36.0
click at [559, 297] on quentale-workspace at bounding box center [462, 215] width 925 height 430
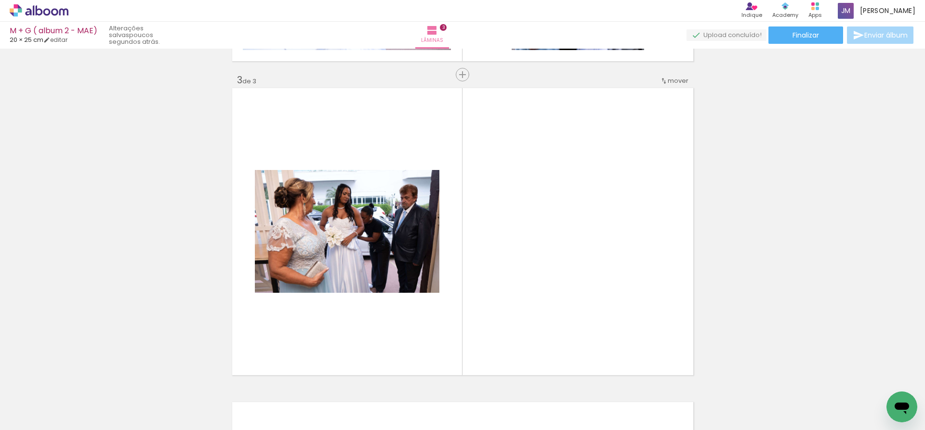
scroll to position [641, 0]
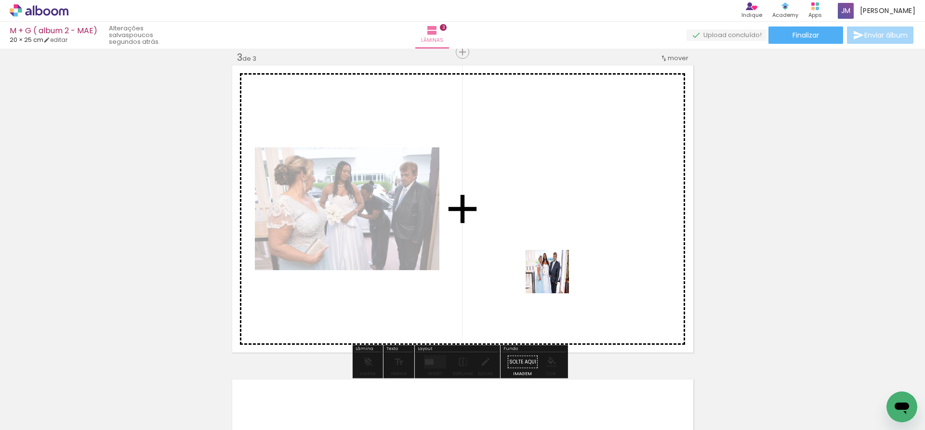
drag, startPoint x: 632, startPoint y: 398, endPoint x: 555, endPoint y: 279, distance: 141.8
click at [555, 279] on quentale-workspace at bounding box center [462, 215] width 925 height 430
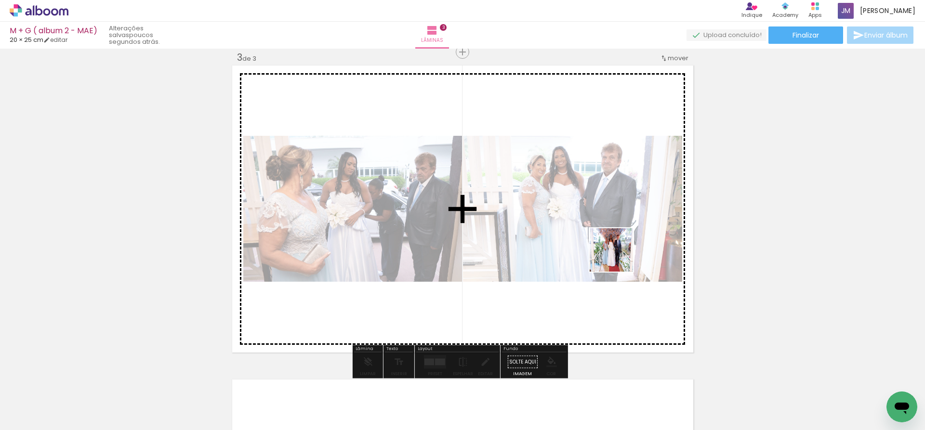
drag, startPoint x: 689, startPoint y: 376, endPoint x: 615, endPoint y: 253, distance: 143.5
click at [615, 253] on quentale-workspace at bounding box center [462, 215] width 925 height 430
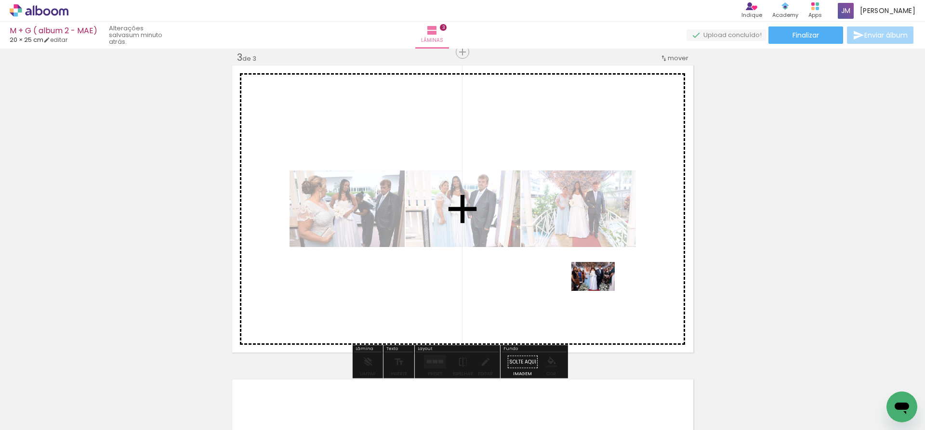
drag, startPoint x: 755, startPoint y: 396, endPoint x: 600, endPoint y: 291, distance: 186.6
click at [600, 291] on quentale-workspace at bounding box center [462, 215] width 925 height 430
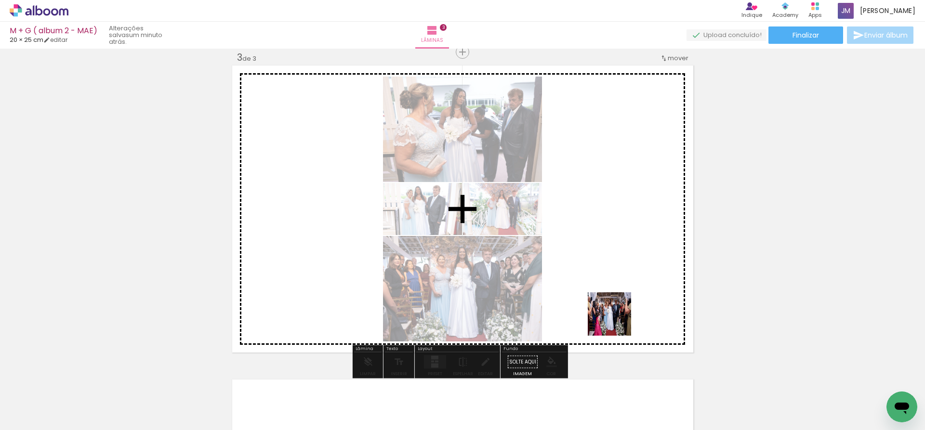
drag, startPoint x: 812, startPoint y: 403, endPoint x: 611, endPoint y: 317, distance: 218.1
click at [611, 317] on quentale-workspace at bounding box center [462, 215] width 925 height 430
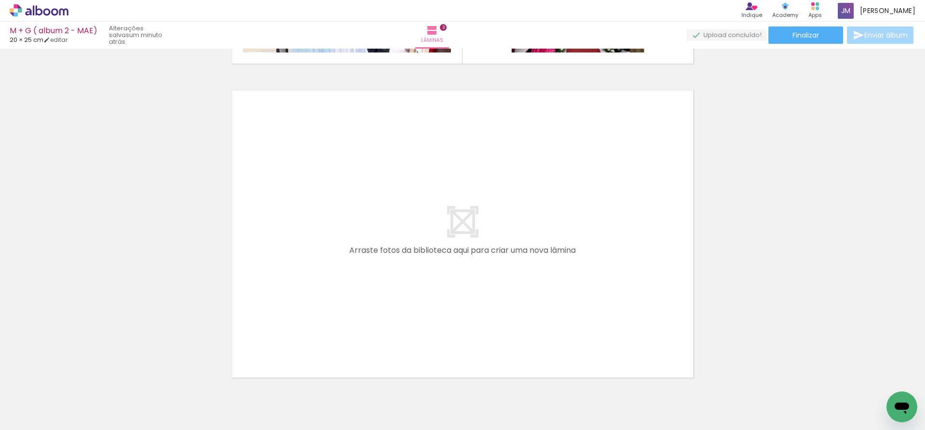
scroll to position [0, 340]
drag, startPoint x: 513, startPoint y: 405, endPoint x: 493, endPoint y: 251, distance: 155.5
click at [493, 251] on quentale-workspace at bounding box center [462, 215] width 925 height 430
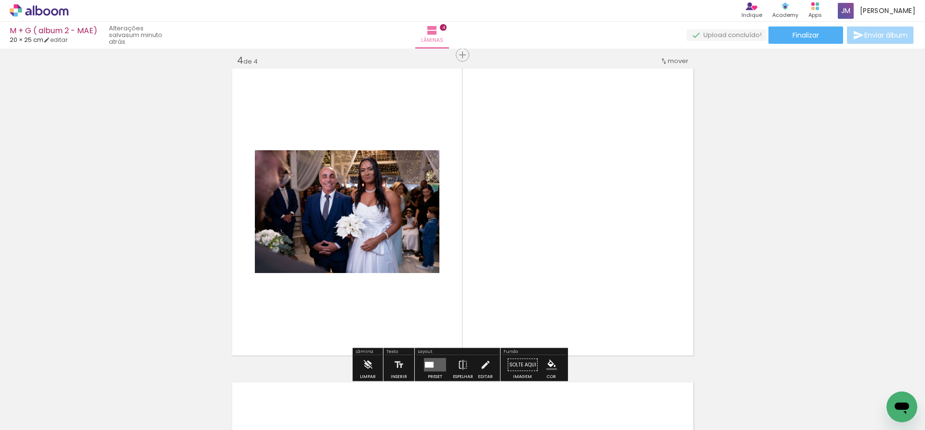
scroll to position [955, 0]
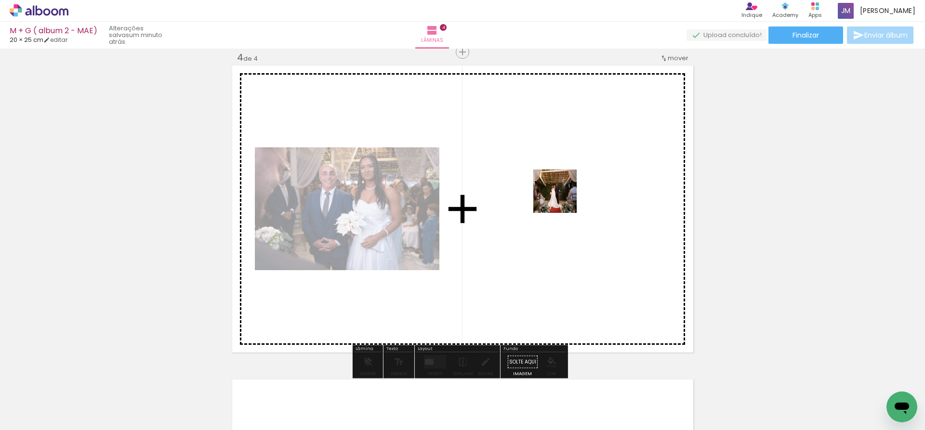
drag, startPoint x: 574, startPoint y: 395, endPoint x: 562, endPoint y: 197, distance: 198.0
click at [562, 197] on quentale-workspace at bounding box center [462, 215] width 925 height 430
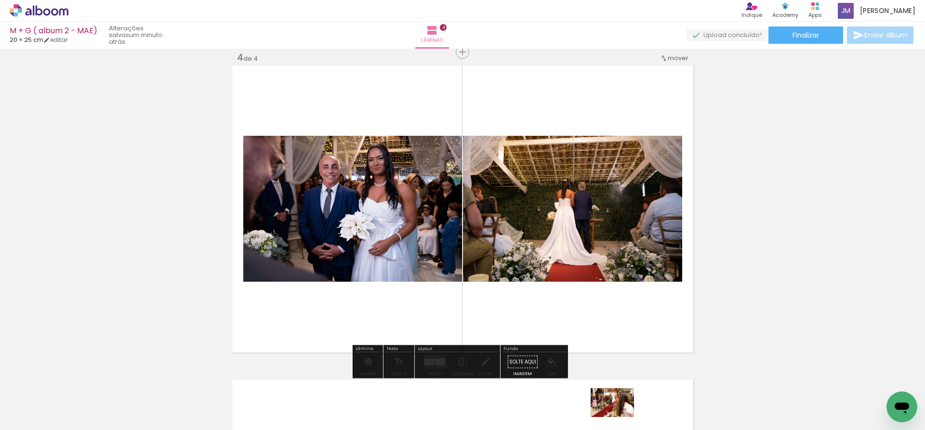
drag, startPoint x: 623, startPoint y: 379, endPoint x: 620, endPoint y: 417, distance: 38.2
click at [620, 414] on div at bounding box center [621, 398] width 48 height 32
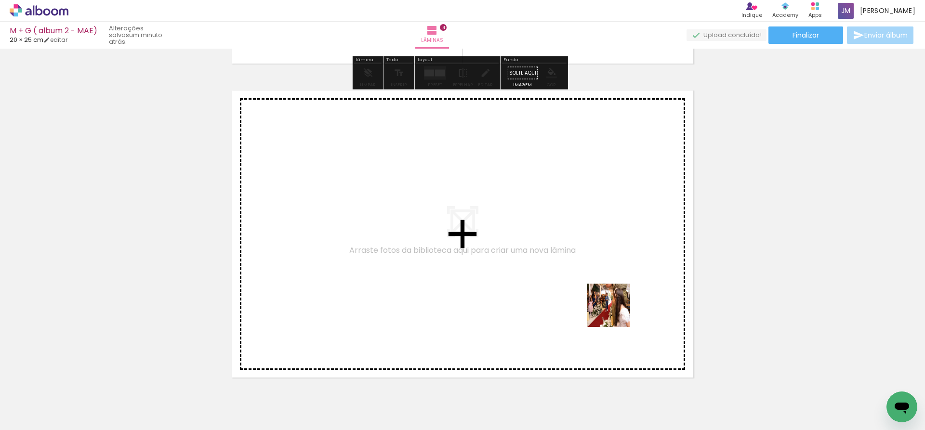
drag, startPoint x: 633, startPoint y: 412, endPoint x: 660, endPoint y: 398, distance: 30.4
click at [612, 291] on quentale-workspace at bounding box center [462, 215] width 925 height 430
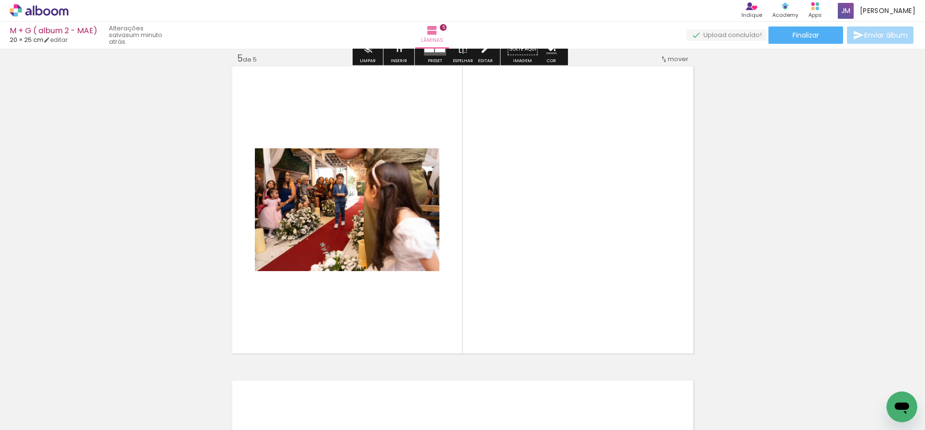
scroll to position [1269, 0]
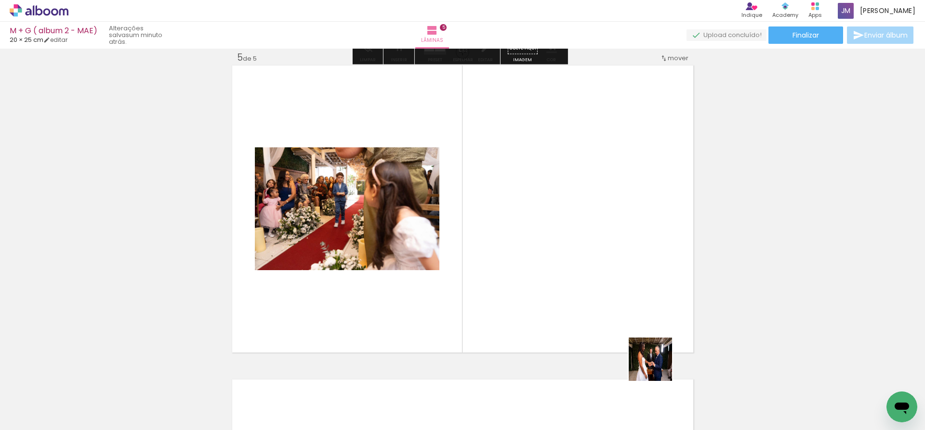
drag, startPoint x: 675, startPoint y: 407, endPoint x: 754, endPoint y: 404, distance: 79.1
click at [594, 268] on quentale-workspace at bounding box center [462, 215] width 925 height 430
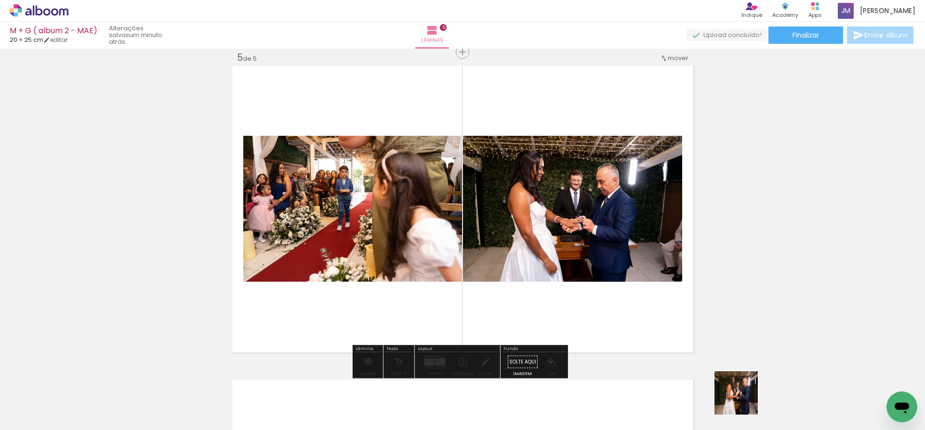
drag, startPoint x: 746, startPoint y: 404, endPoint x: 781, endPoint y: 382, distance: 41.3
click at [583, 261] on quentale-workspace at bounding box center [462, 215] width 925 height 430
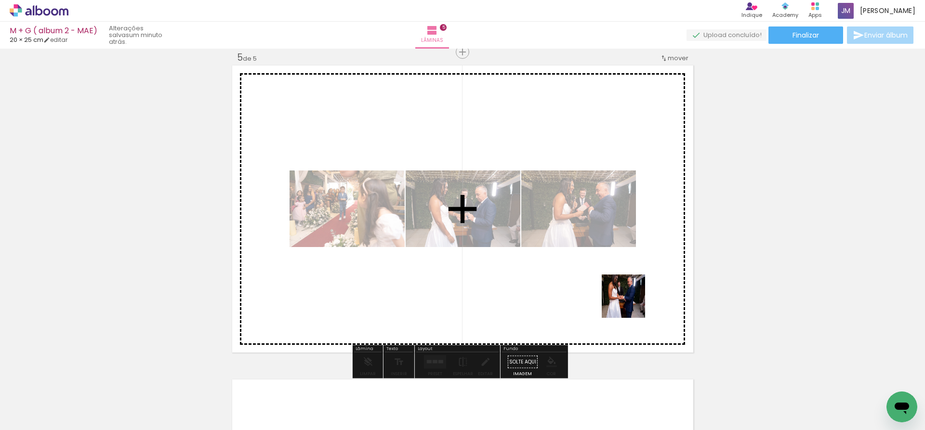
drag, startPoint x: 796, startPoint y: 403, endPoint x: 841, endPoint y: 394, distance: 46.3
click at [558, 266] on quentale-workspace at bounding box center [462, 215] width 925 height 430
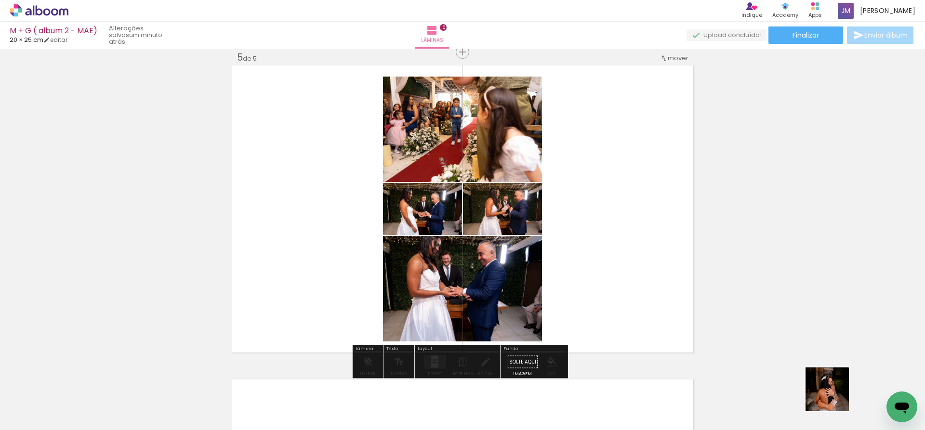
drag, startPoint x: 843, startPoint y: 407, endPoint x: 600, endPoint y: 280, distance: 274.0
click at [600, 280] on quentale-workspace at bounding box center [462, 215] width 925 height 430
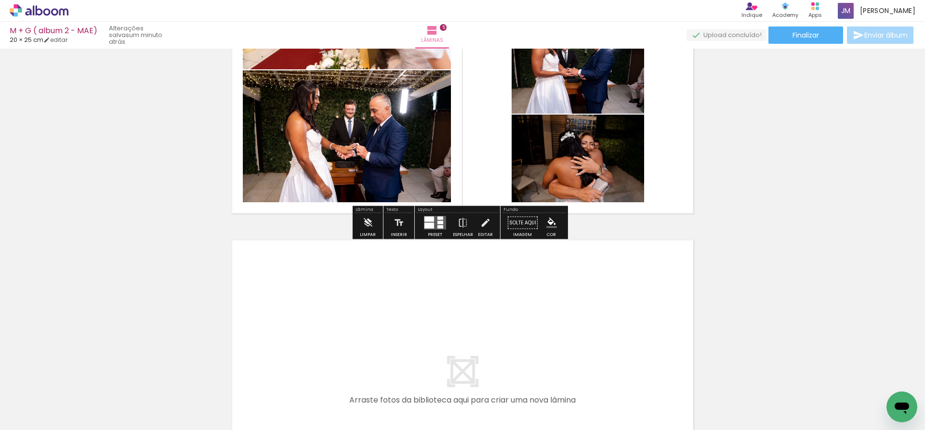
scroll to position [1414, 0]
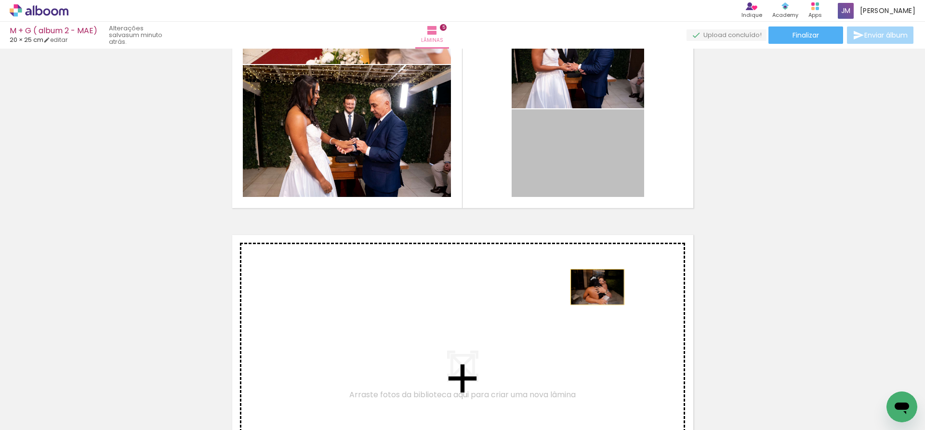
drag, startPoint x: 589, startPoint y: 142, endPoint x: 594, endPoint y: 287, distance: 145.1
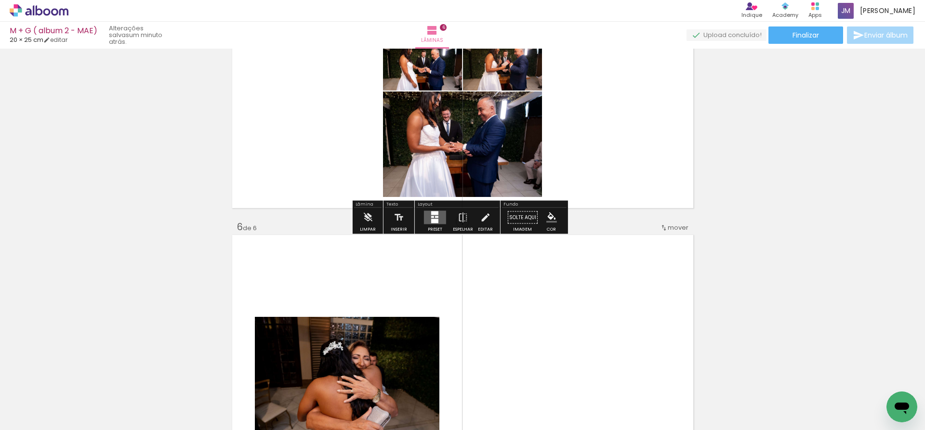
scroll to position [1584, 0]
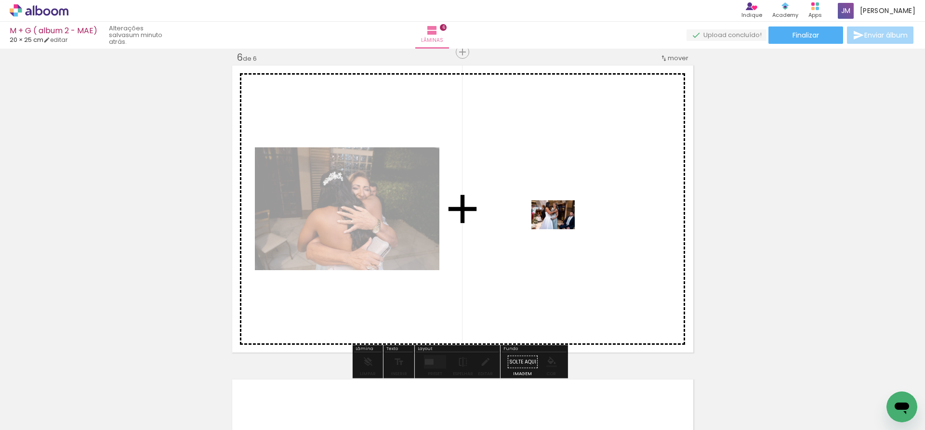
drag, startPoint x: 562, startPoint y: 407, endPoint x: 560, endPoint y: 229, distance: 177.8
click at [560, 229] on quentale-workspace at bounding box center [462, 215] width 925 height 430
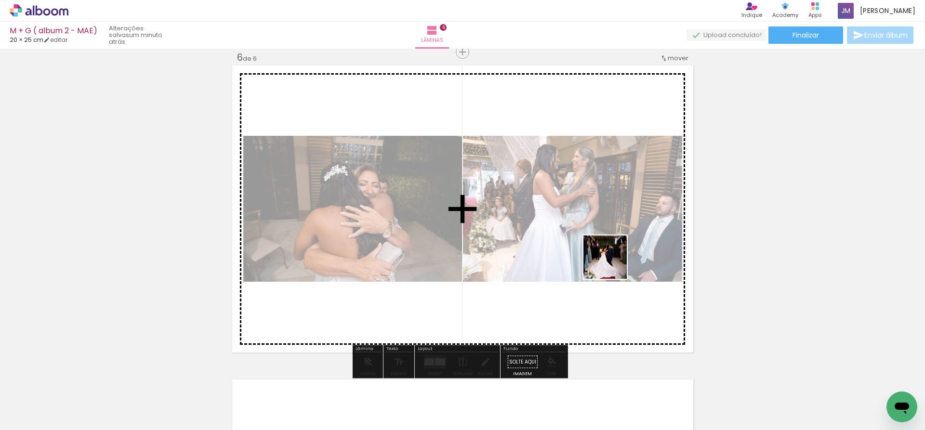
drag, startPoint x: 613, startPoint y: 398, endPoint x: 686, endPoint y: 388, distance: 74.4
click at [612, 262] on quentale-workspace at bounding box center [462, 215] width 925 height 430
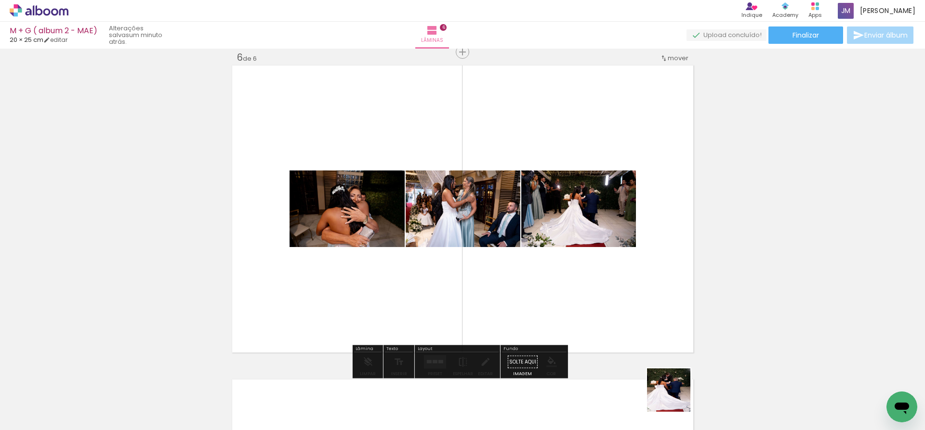
drag, startPoint x: 678, startPoint y: 405, endPoint x: 629, endPoint y: 225, distance: 186.6
click at [629, 225] on quentale-workspace at bounding box center [462, 215] width 925 height 430
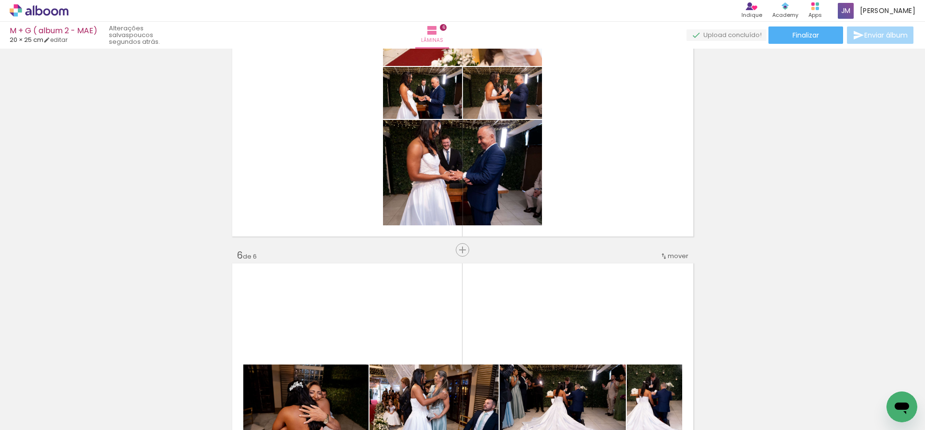
scroll to position [1289, 0]
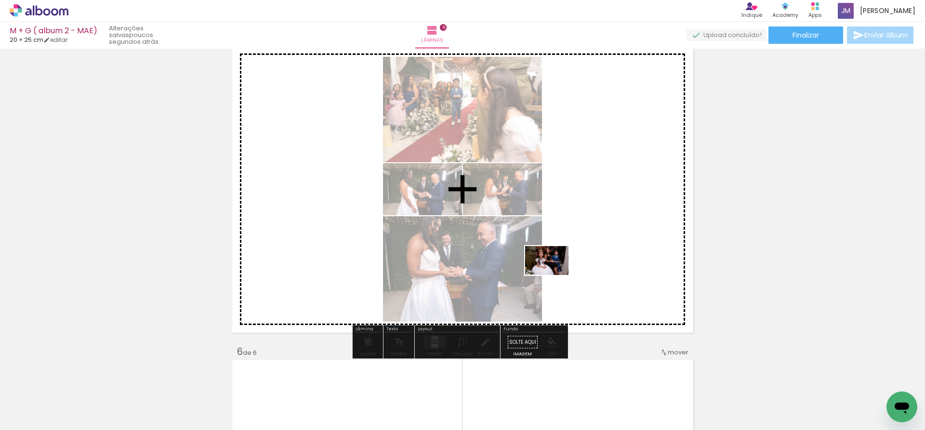
drag, startPoint x: 328, startPoint y: 395, endPoint x: 554, endPoint y: 275, distance: 255.9
click at [554, 275] on quentale-workspace at bounding box center [462, 215] width 925 height 430
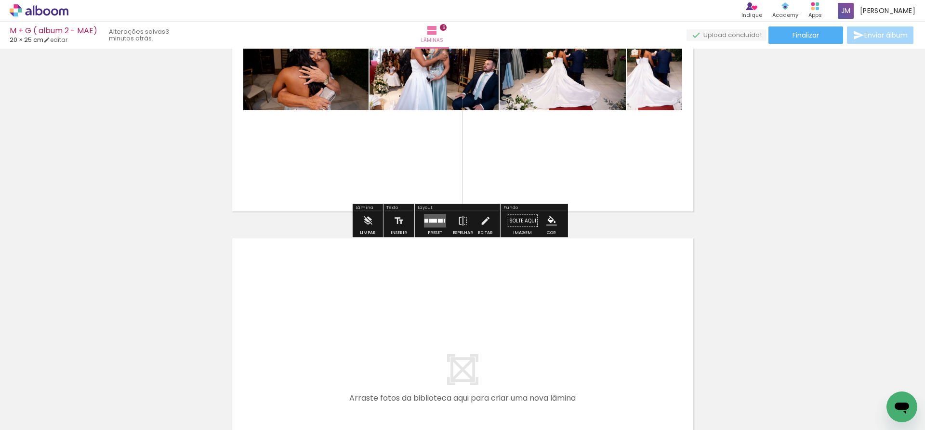
scroll to position [1771, 0]
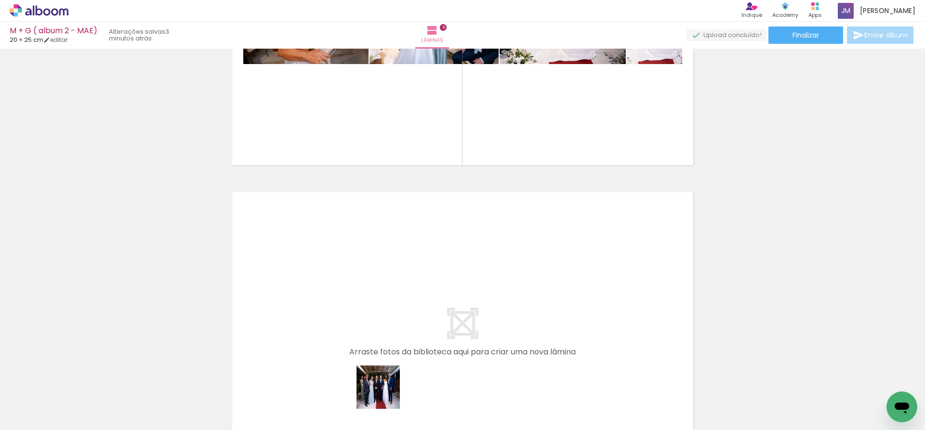
drag, startPoint x: 386, startPoint y: 395, endPoint x: 415, endPoint y: 406, distance: 31.6
click at [379, 307] on quentale-workspace at bounding box center [462, 215] width 925 height 430
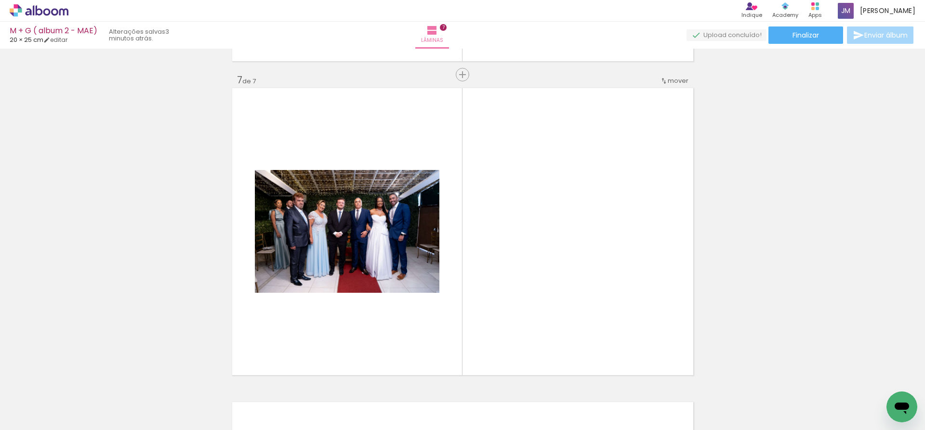
scroll to position [1898, 0]
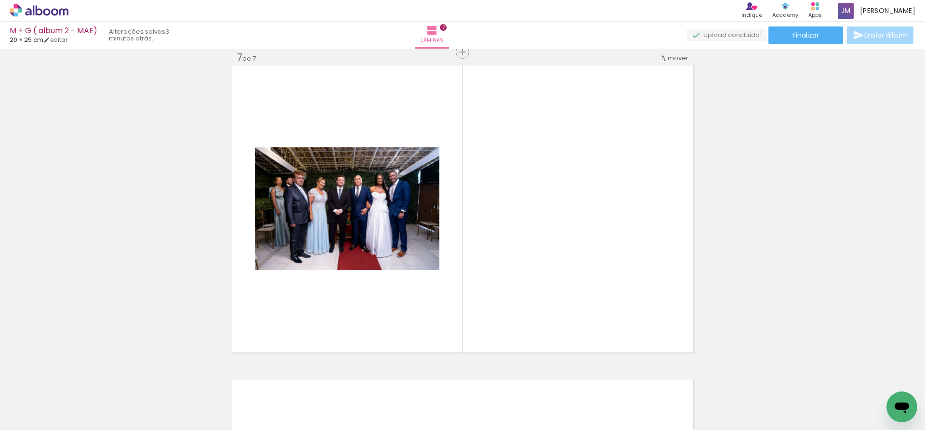
drag, startPoint x: 437, startPoint y: 408, endPoint x: 493, endPoint y: 403, distance: 56.1
click at [438, 286] on quentale-workspace at bounding box center [462, 215] width 925 height 430
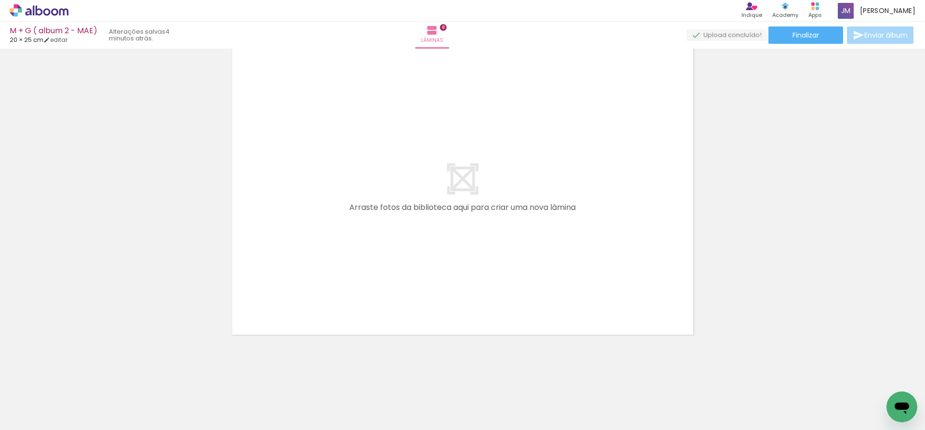
scroll to position [0, 1610]
drag, startPoint x: 488, startPoint y: 402, endPoint x: 554, endPoint y: 361, distance: 77.3
click at [499, 240] on quentale-workspace at bounding box center [462, 215] width 925 height 430
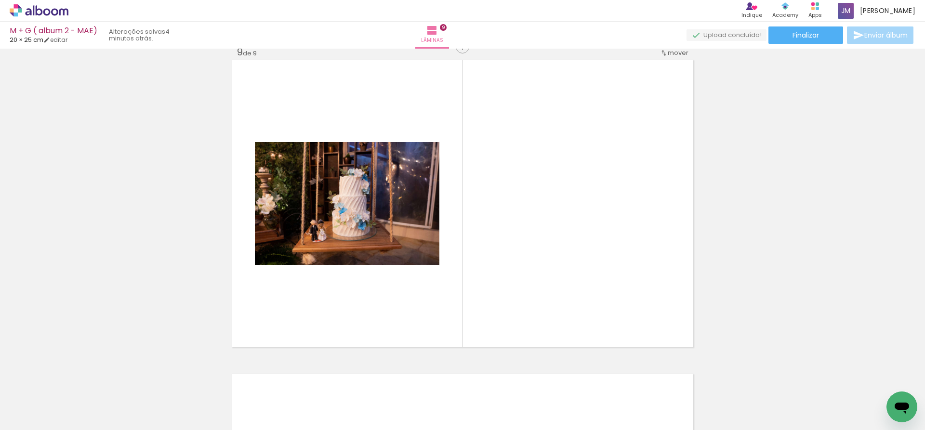
scroll to position [2526, 0]
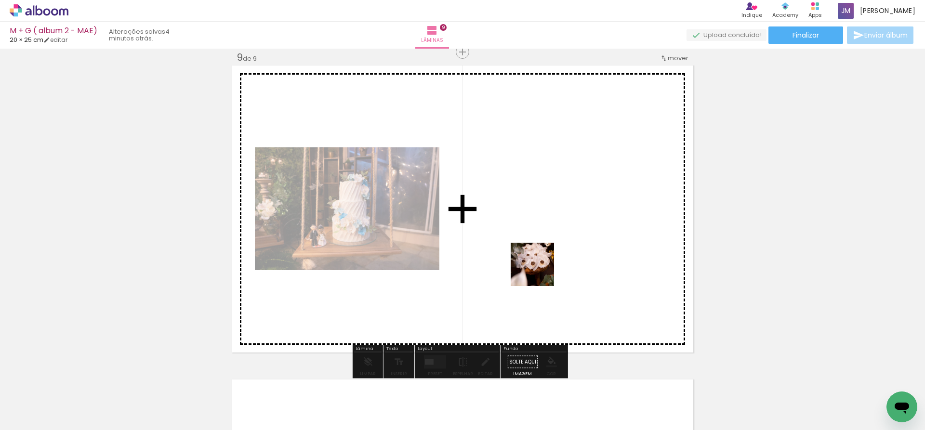
drag, startPoint x: 540, startPoint y: 393, endPoint x: 540, endPoint y: 272, distance: 121.4
click at [540, 272] on quentale-workspace at bounding box center [462, 215] width 925 height 430
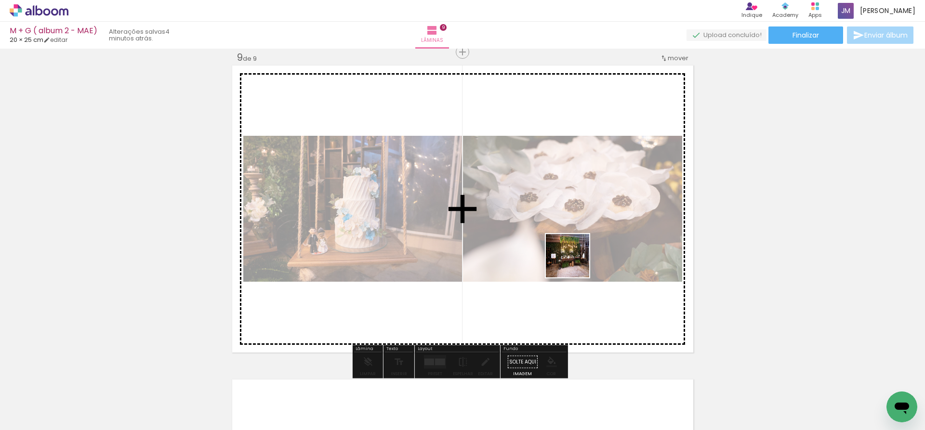
drag, startPoint x: 596, startPoint y: 402, endPoint x: 638, endPoint y: 393, distance: 42.9
click at [575, 263] on quentale-workspace at bounding box center [462, 215] width 925 height 430
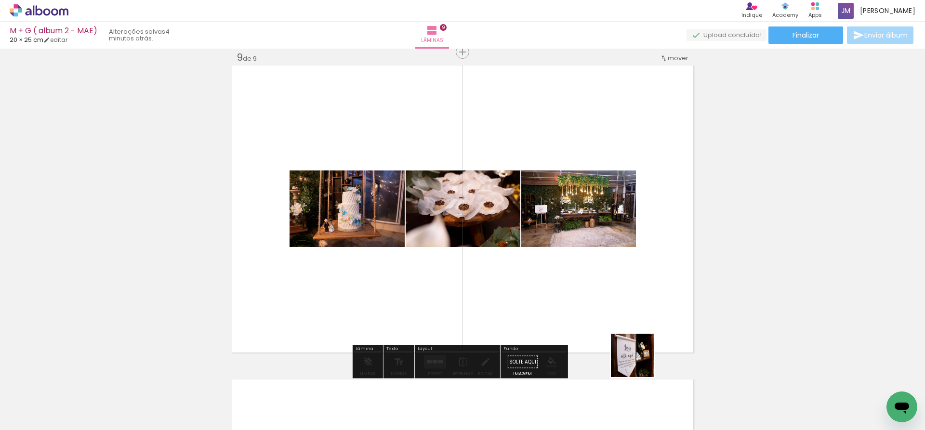
drag, startPoint x: 654, startPoint y: 398, endPoint x: 727, endPoint y: 400, distance: 72.8
click at [599, 258] on quentale-workspace at bounding box center [462, 215] width 925 height 430
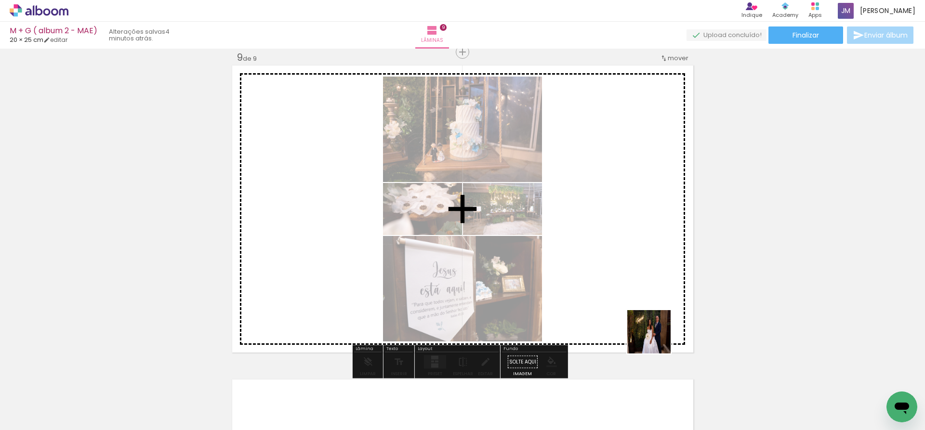
drag, startPoint x: 718, startPoint y: 404, endPoint x: 594, endPoint y: 270, distance: 182.1
click at [594, 270] on quentale-workspace at bounding box center [462, 215] width 925 height 430
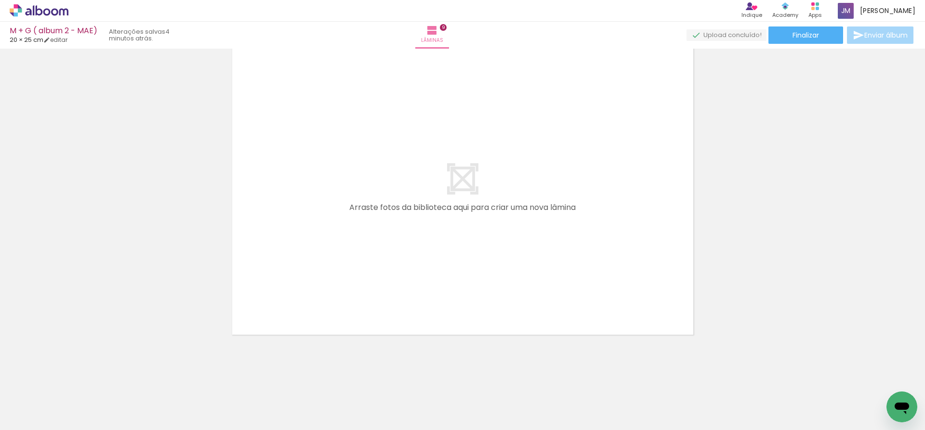
scroll to position [0, 1846]
drag, startPoint x: 522, startPoint y: 340, endPoint x: 575, endPoint y: 401, distance: 81.3
click at [505, 226] on quentale-workspace at bounding box center [462, 215] width 925 height 430
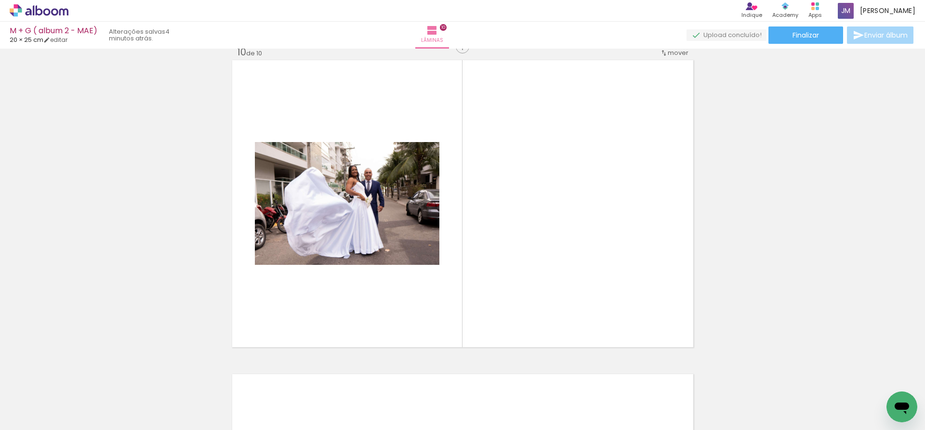
scroll to position [2840, 0]
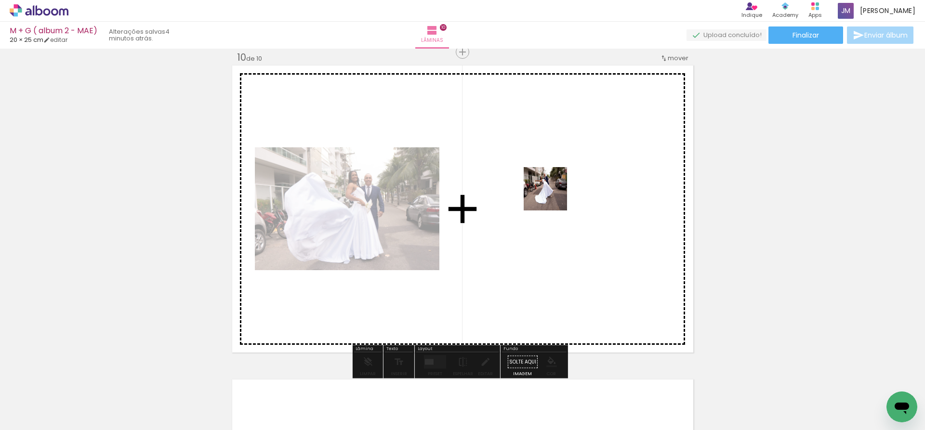
drag, startPoint x: 571, startPoint y: 279, endPoint x: 553, endPoint y: 196, distance: 84.3
click at [553, 196] on quentale-workspace at bounding box center [462, 215] width 925 height 430
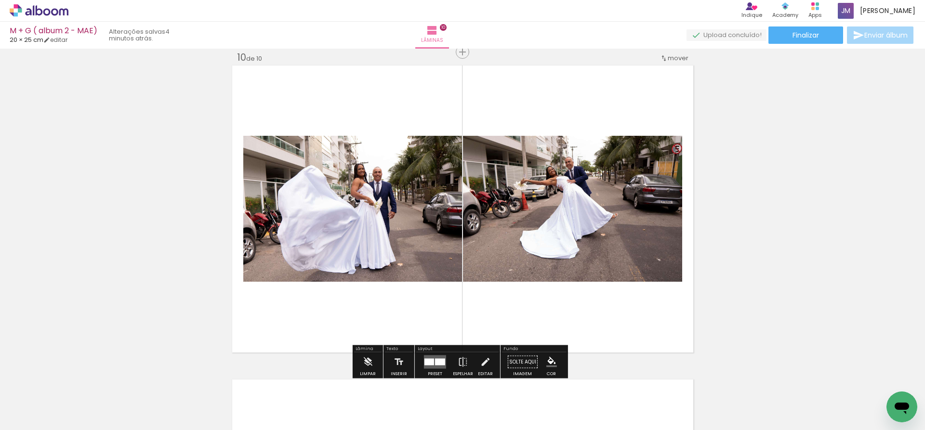
drag, startPoint x: 630, startPoint y: 383, endPoint x: 588, endPoint y: 223, distance: 165.5
click at [588, 223] on quentale-workspace at bounding box center [462, 215] width 925 height 430
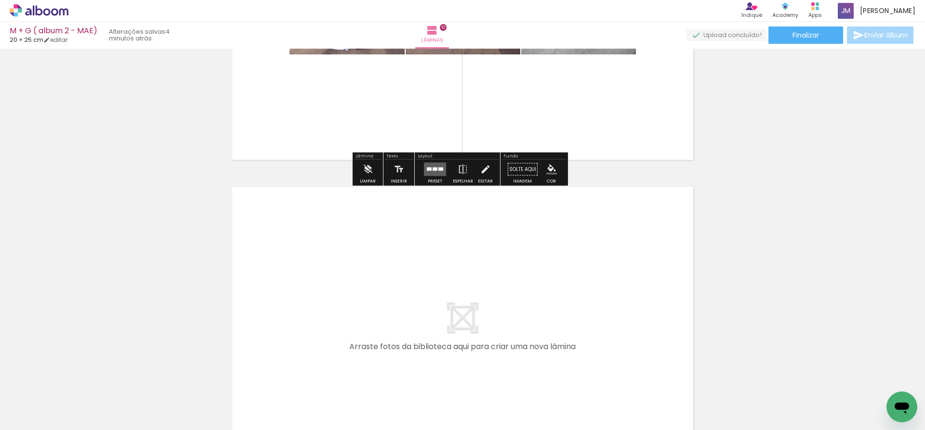
scroll to position [0, 2071]
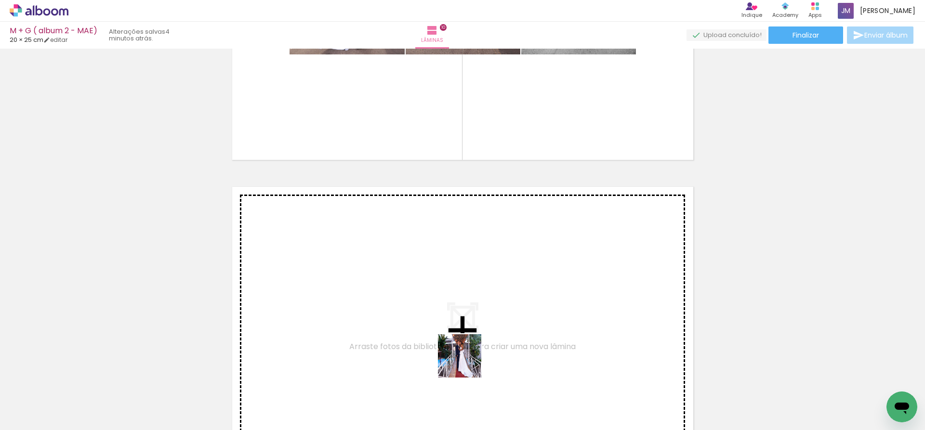
drag, startPoint x: 468, startPoint y: 402, endPoint x: 515, endPoint y: 379, distance: 51.9
click at [451, 277] on quentale-workspace at bounding box center [462, 215] width 925 height 430
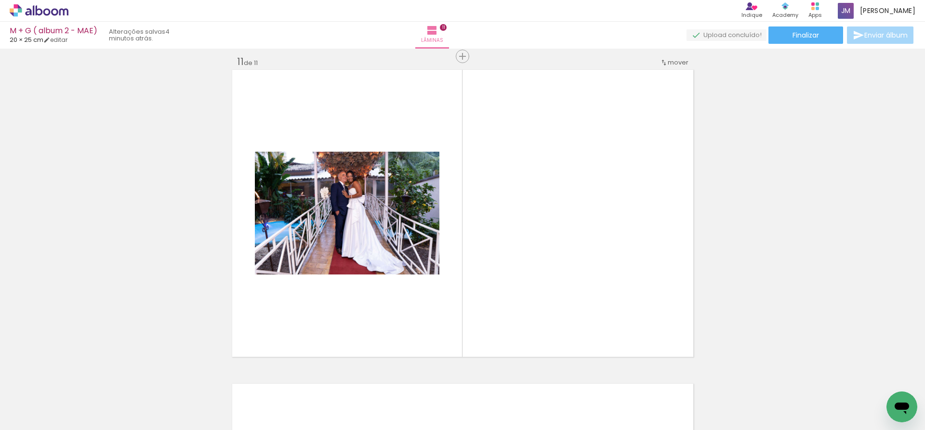
scroll to position [3155, 0]
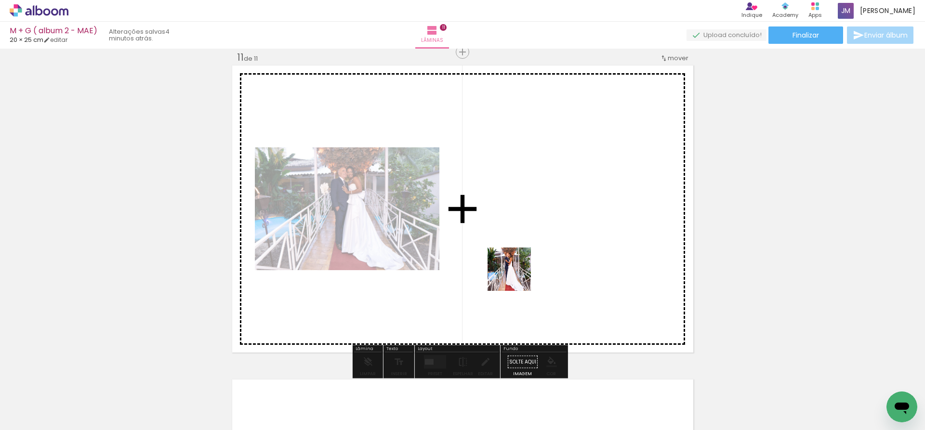
drag, startPoint x: 521, startPoint y: 394, endPoint x: 517, endPoint y: 277, distance: 117.7
click at [517, 277] on quentale-workspace at bounding box center [462, 215] width 925 height 430
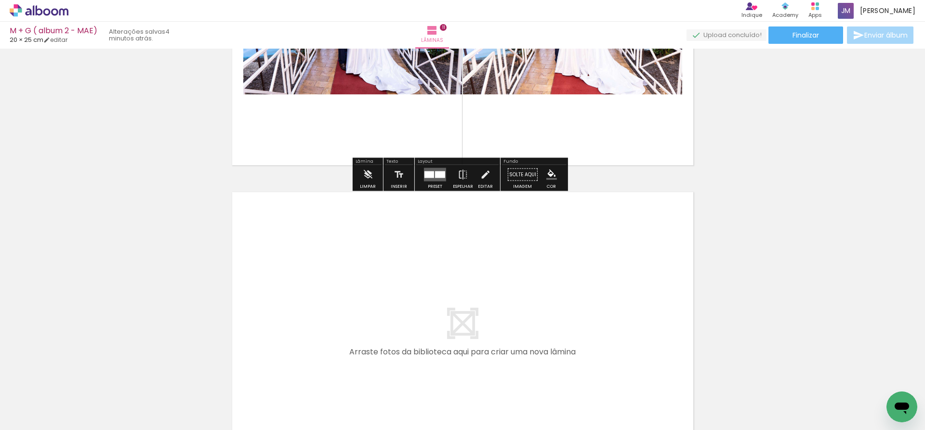
scroll to position [3347, 0]
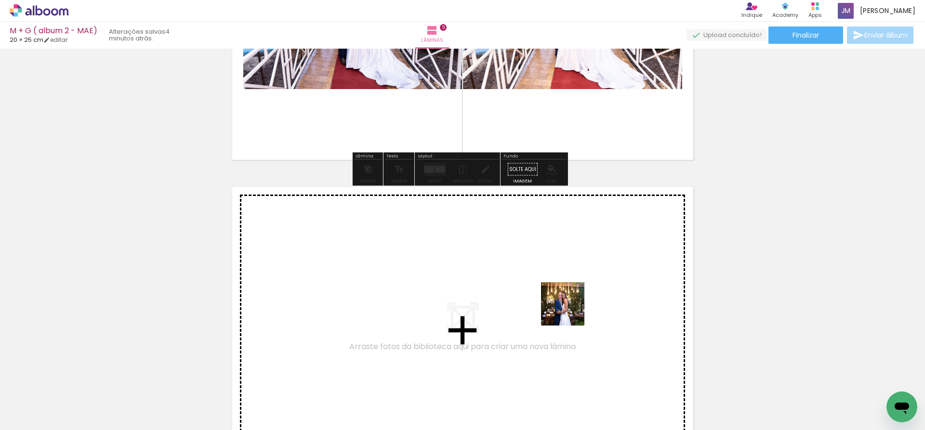
drag, startPoint x: 579, startPoint y: 408, endPoint x: 614, endPoint y: 390, distance: 39.4
click at [570, 310] on quentale-workspace at bounding box center [462, 215] width 925 height 430
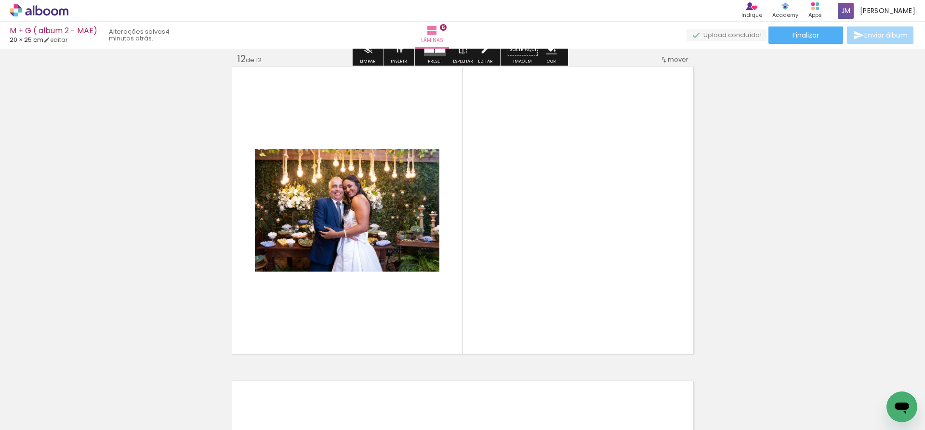
scroll to position [3469, 0]
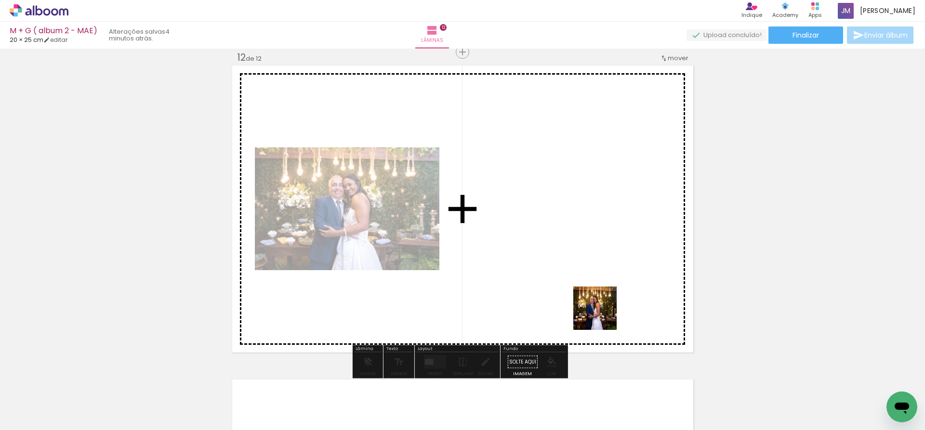
drag, startPoint x: 614, startPoint y: 400, endPoint x: 602, endPoint y: 316, distance: 85.2
click at [602, 316] on quentale-workspace at bounding box center [462, 215] width 925 height 430
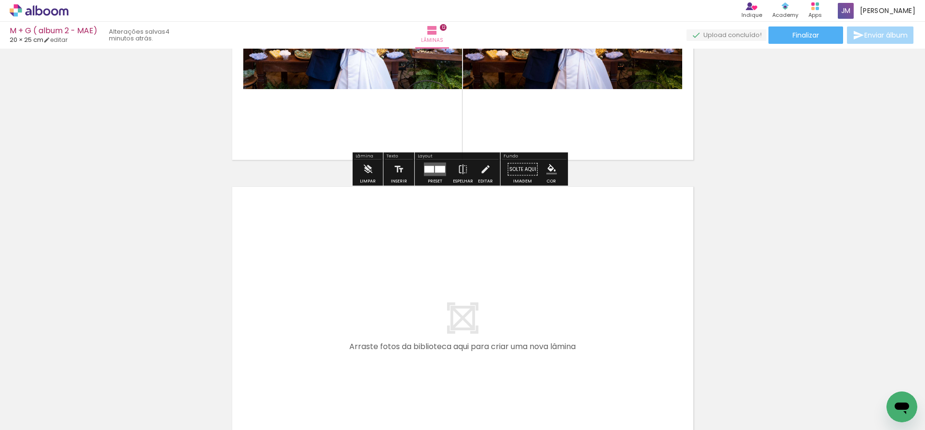
scroll to position [3758, 0]
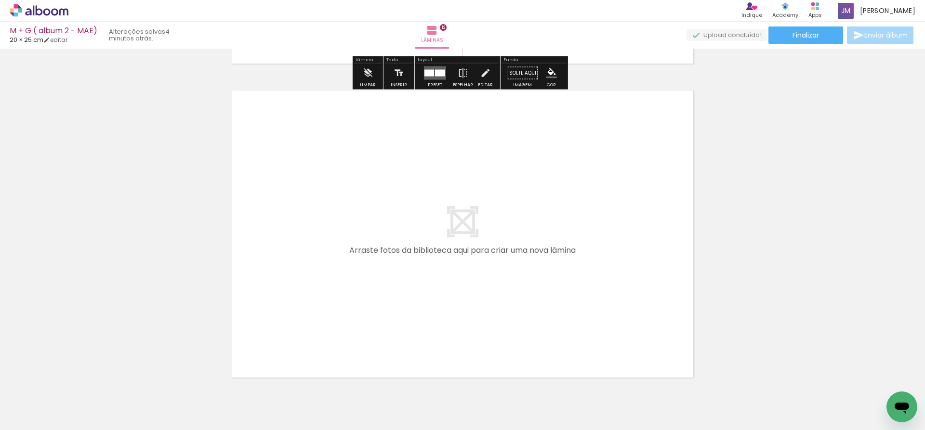
drag, startPoint x: 571, startPoint y: 244, endPoint x: 579, endPoint y: 254, distance: 12.6
click at [570, 242] on quentale-layouter at bounding box center [463, 234] width 464 height 290
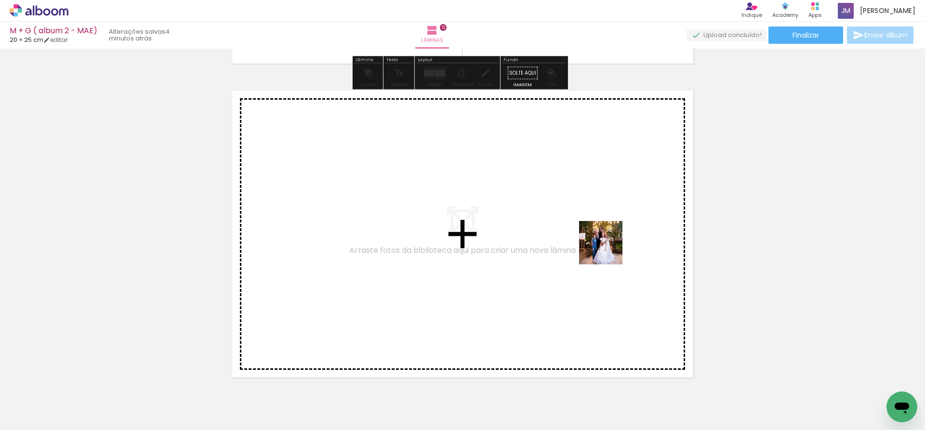
drag, startPoint x: 662, startPoint y: 376, endPoint x: 767, endPoint y: 389, distance: 105.4
click at [608, 250] on quentale-workspace at bounding box center [462, 215] width 925 height 430
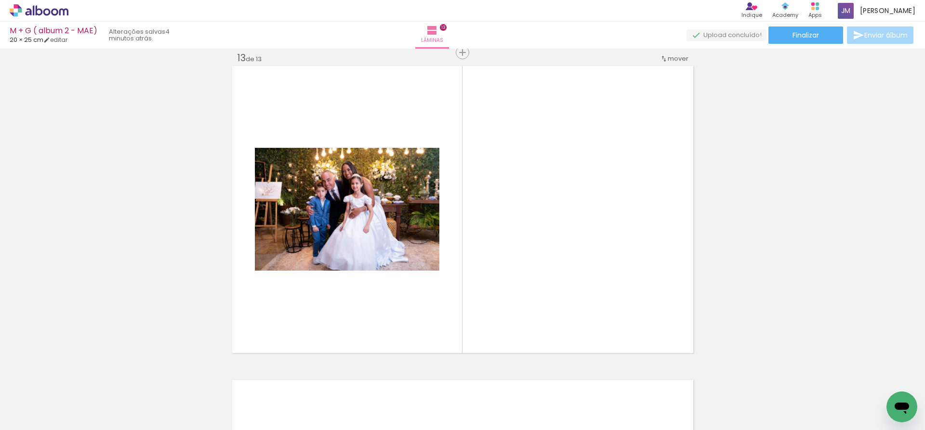
scroll to position [3783, 0]
drag, startPoint x: 726, startPoint y: 405, endPoint x: 776, endPoint y: 411, distance: 50.5
click at [589, 269] on quentale-workspace at bounding box center [462, 215] width 925 height 430
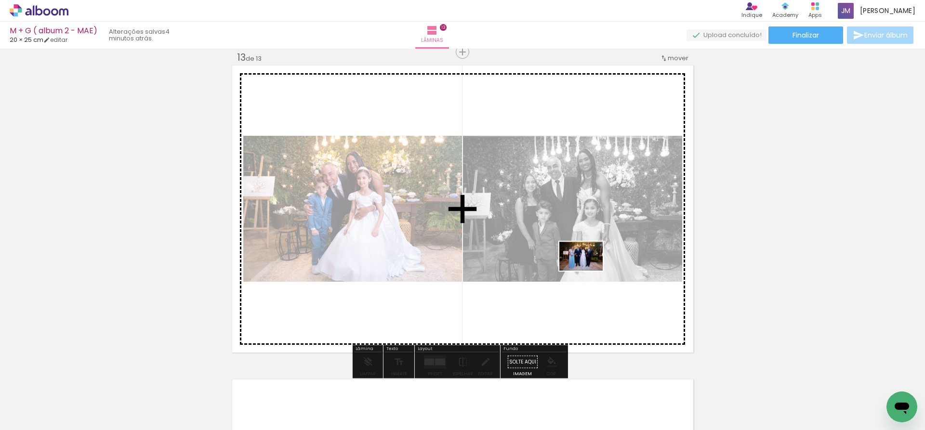
drag, startPoint x: 780, startPoint y: 400, endPoint x: 588, endPoint y: 271, distance: 231.2
click at [588, 271] on quentale-workspace at bounding box center [462, 215] width 925 height 430
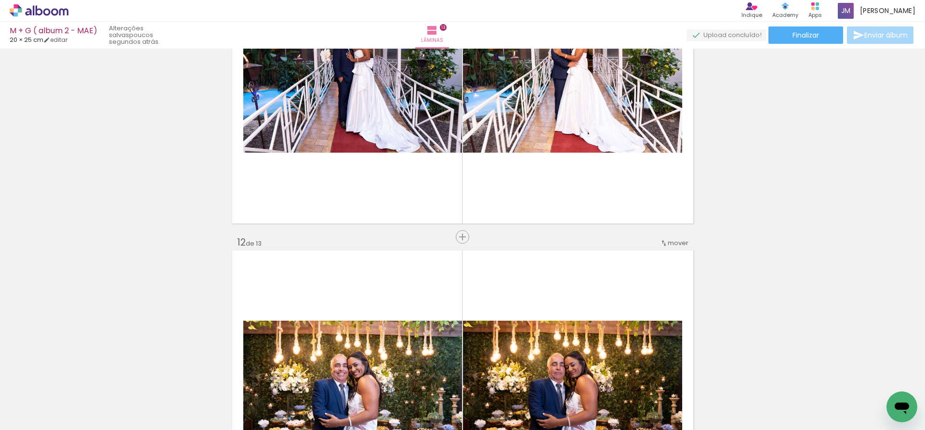
scroll to position [3301, 0]
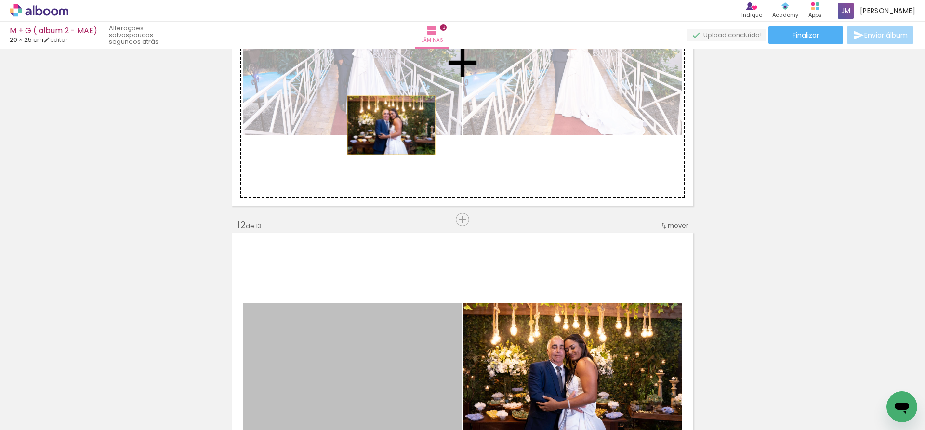
drag, startPoint x: 388, startPoint y: 328, endPoint x: 387, endPoint y: 125, distance: 202.4
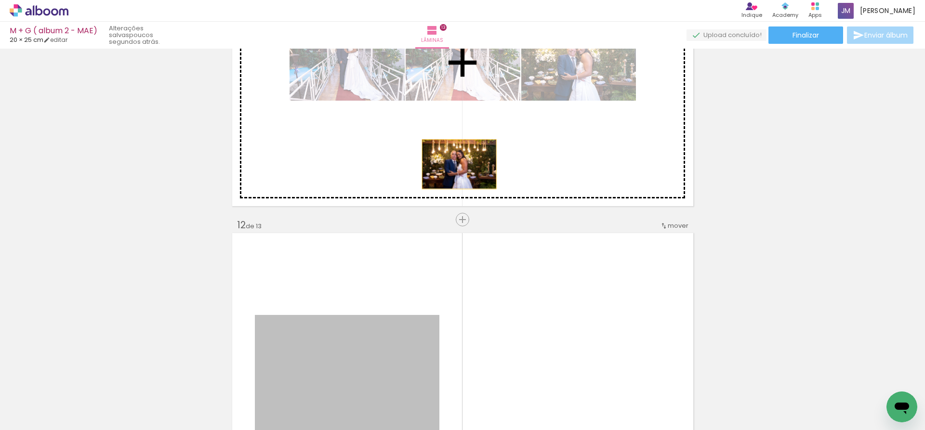
drag, startPoint x: 400, startPoint y: 348, endPoint x: 471, endPoint y: 125, distance: 233.9
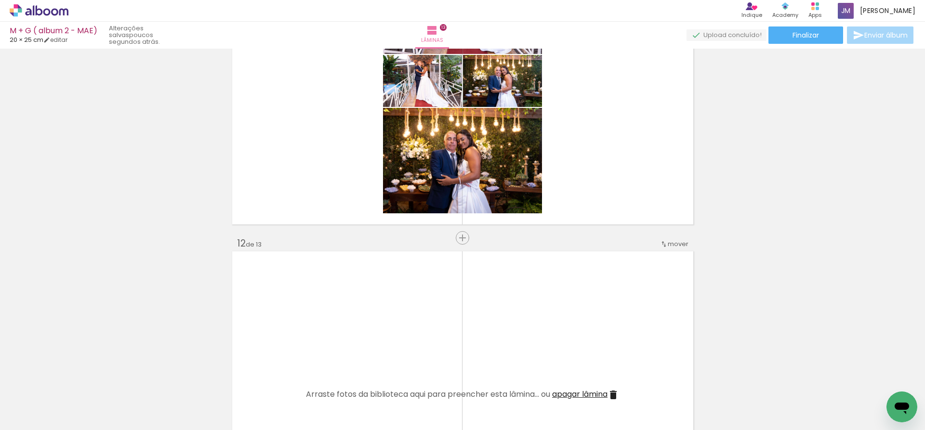
scroll to position [3397, 0]
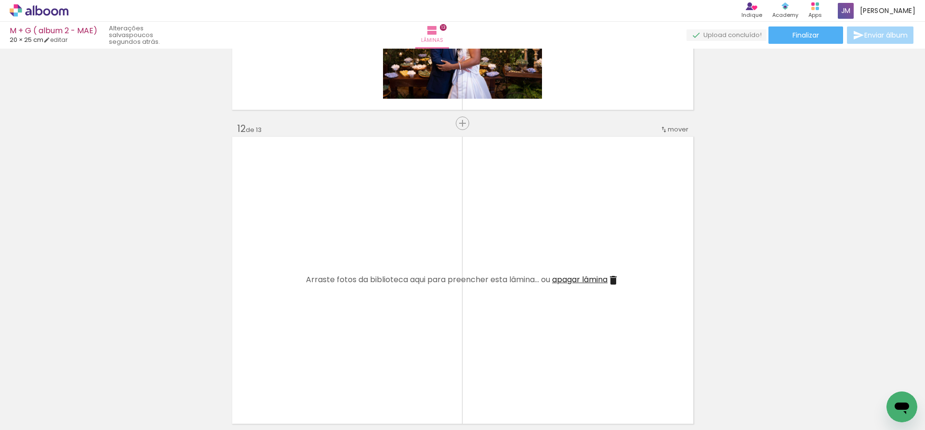
click at [614, 284] on iron-icon at bounding box center [614, 281] width 12 height 12
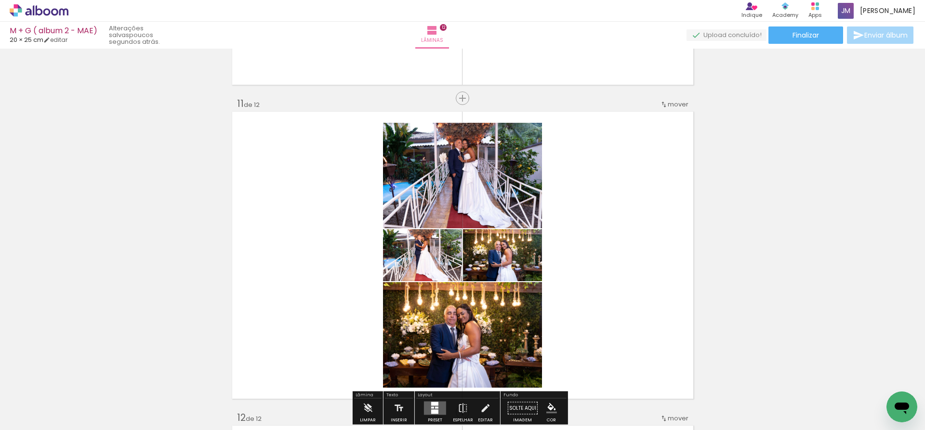
scroll to position [3157, 0]
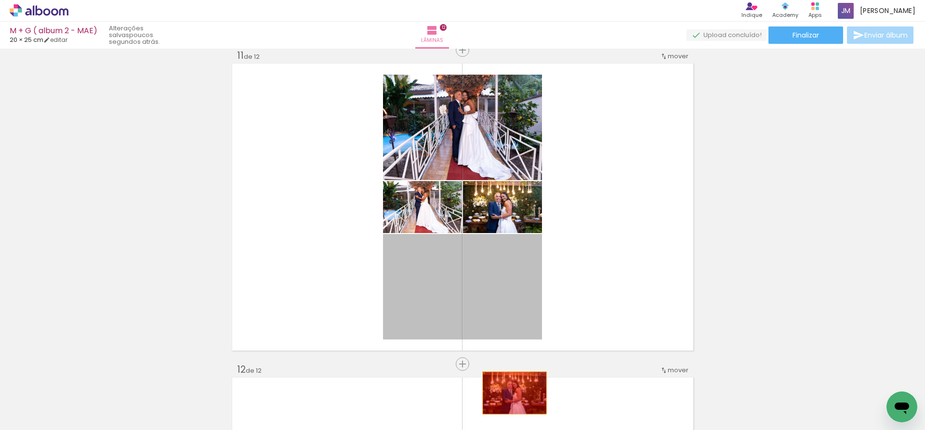
drag, startPoint x: 504, startPoint y: 300, endPoint x: 511, endPoint y: 394, distance: 94.7
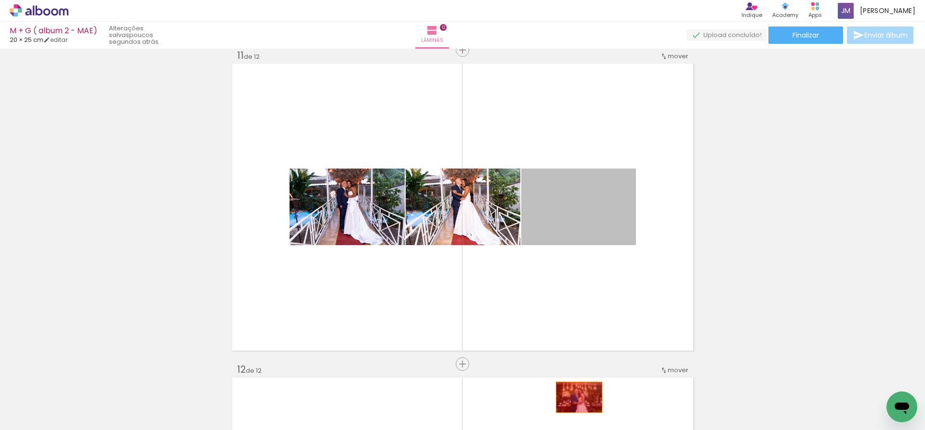
drag, startPoint x: 566, startPoint y: 209, endPoint x: 518, endPoint y: 283, distance: 88.2
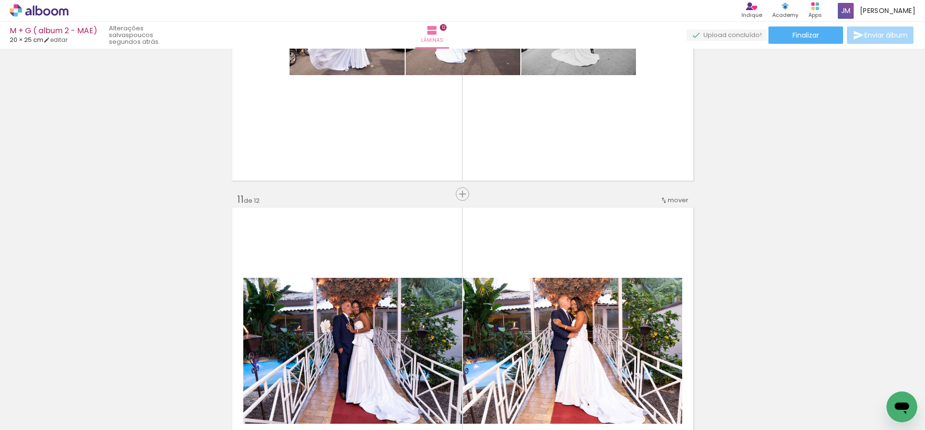
scroll to position [3012, 0]
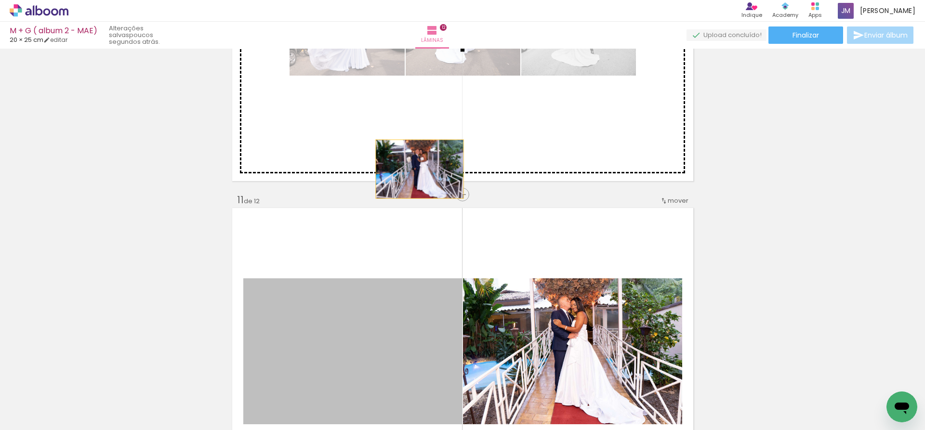
drag, startPoint x: 416, startPoint y: 333, endPoint x: 416, endPoint y: 118, distance: 215.4
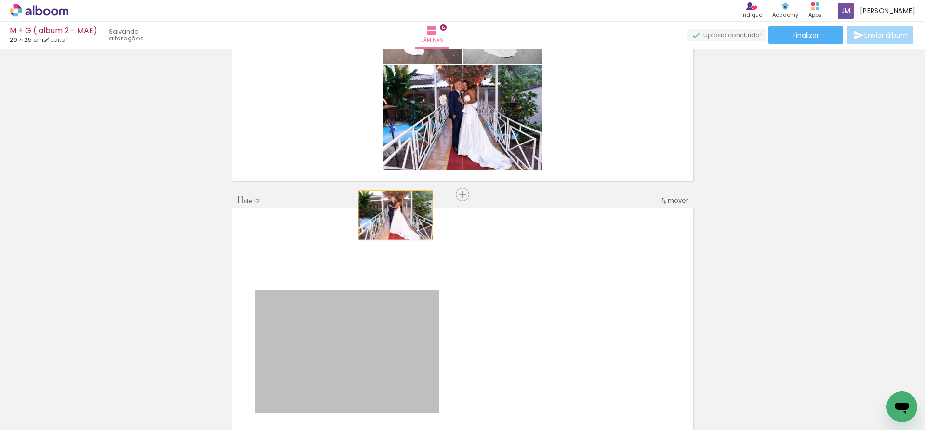
drag, startPoint x: 367, startPoint y: 332, endPoint x: 403, endPoint y: 83, distance: 251.2
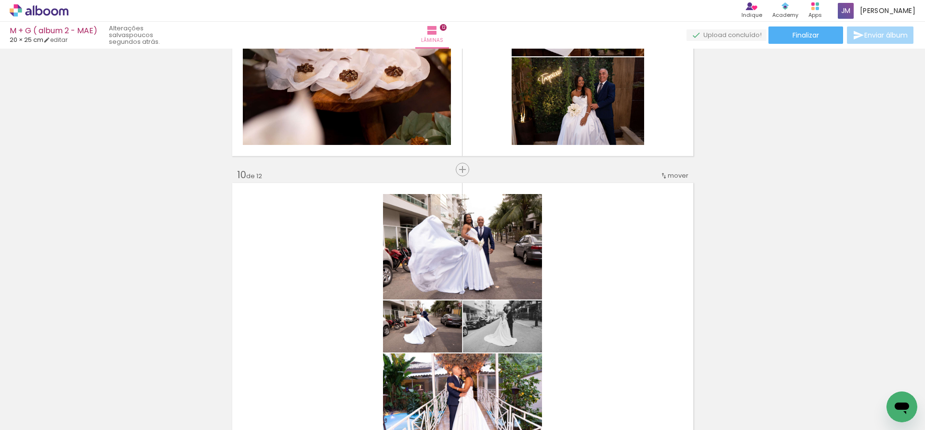
scroll to position [2964, 0]
